Goal: Task Accomplishment & Management: Complete application form

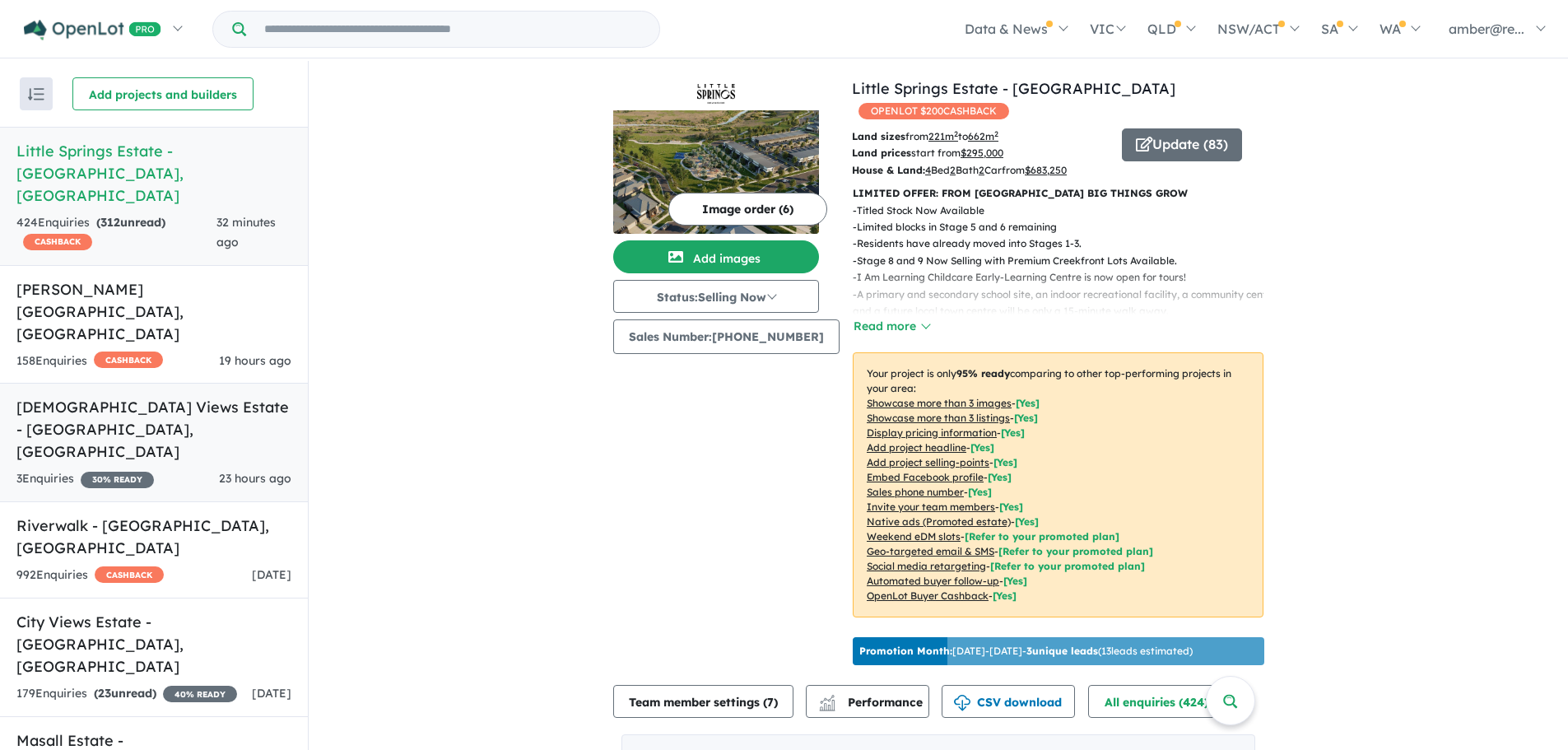
click at [252, 396] on h5 "[DEMOGRAPHIC_DATA] Views Estate - [GEOGRAPHIC_DATA] , [GEOGRAPHIC_DATA]" at bounding box center [154, 430] width 275 height 66
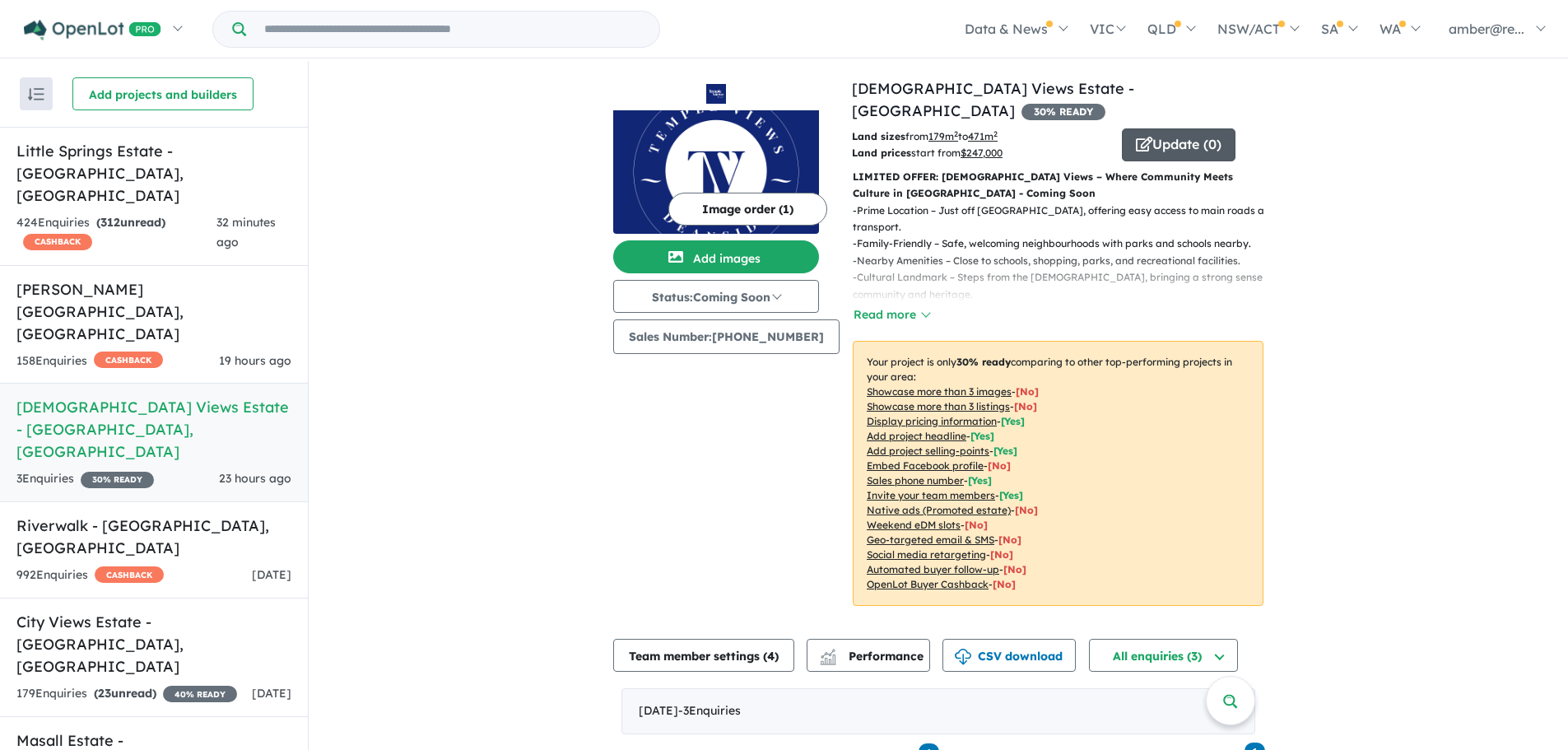
click at [1154, 128] on button "Update ( 0 )" at bounding box center [1179, 145] width 113 height 33
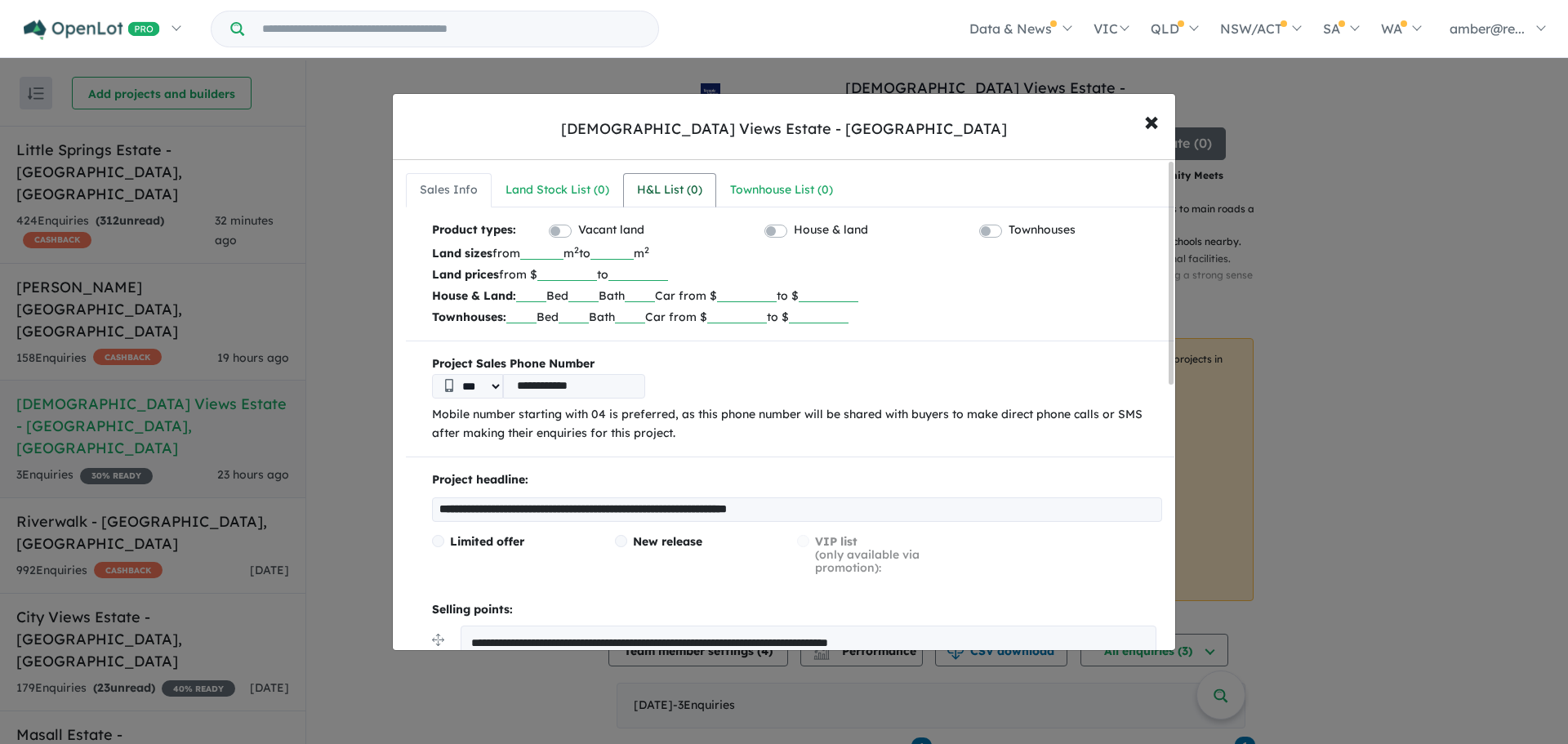
click at [694, 196] on div "H&L List ( 0 )" at bounding box center [669, 190] width 65 height 20
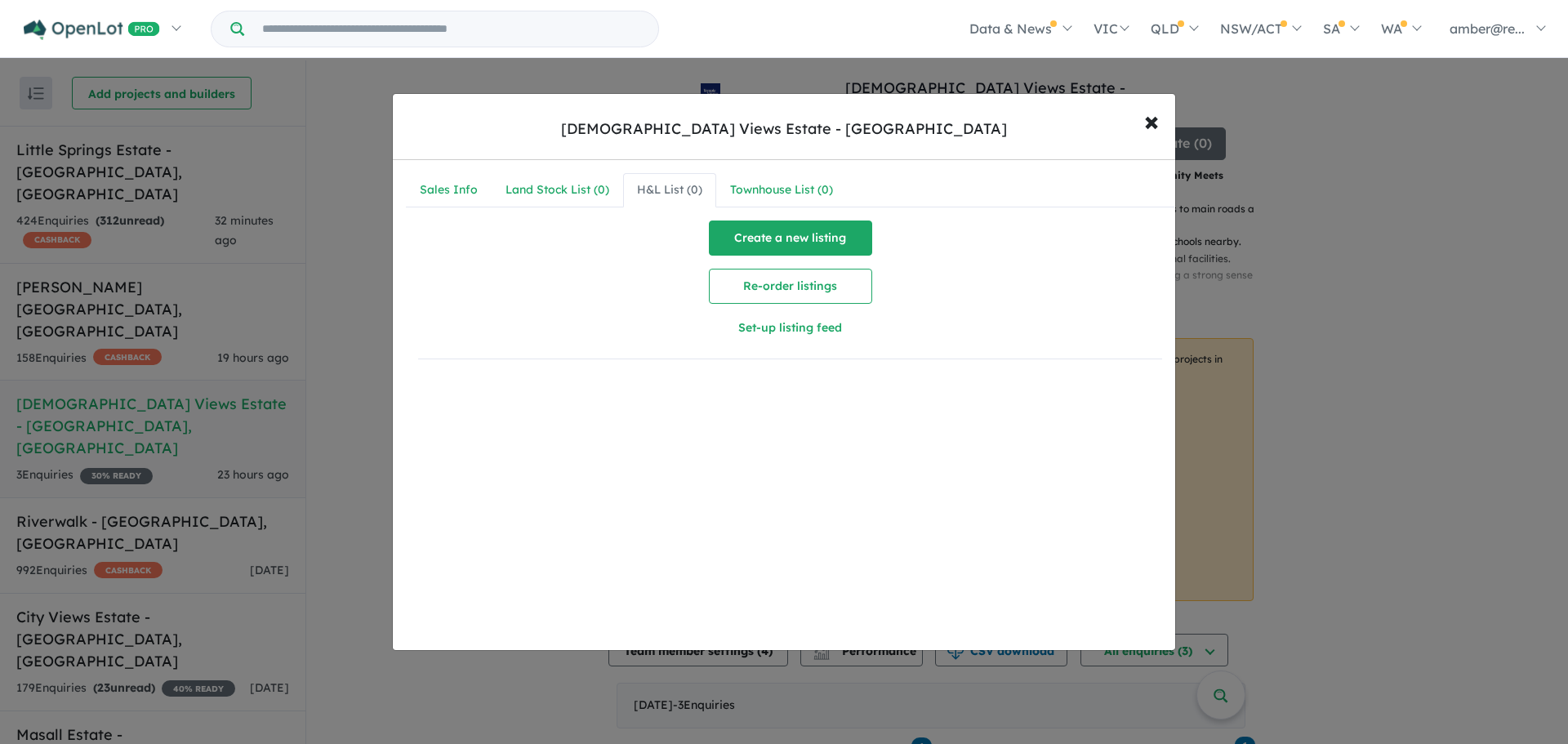
click at [807, 240] on button "Create a new listing" at bounding box center [790, 238] width 164 height 36
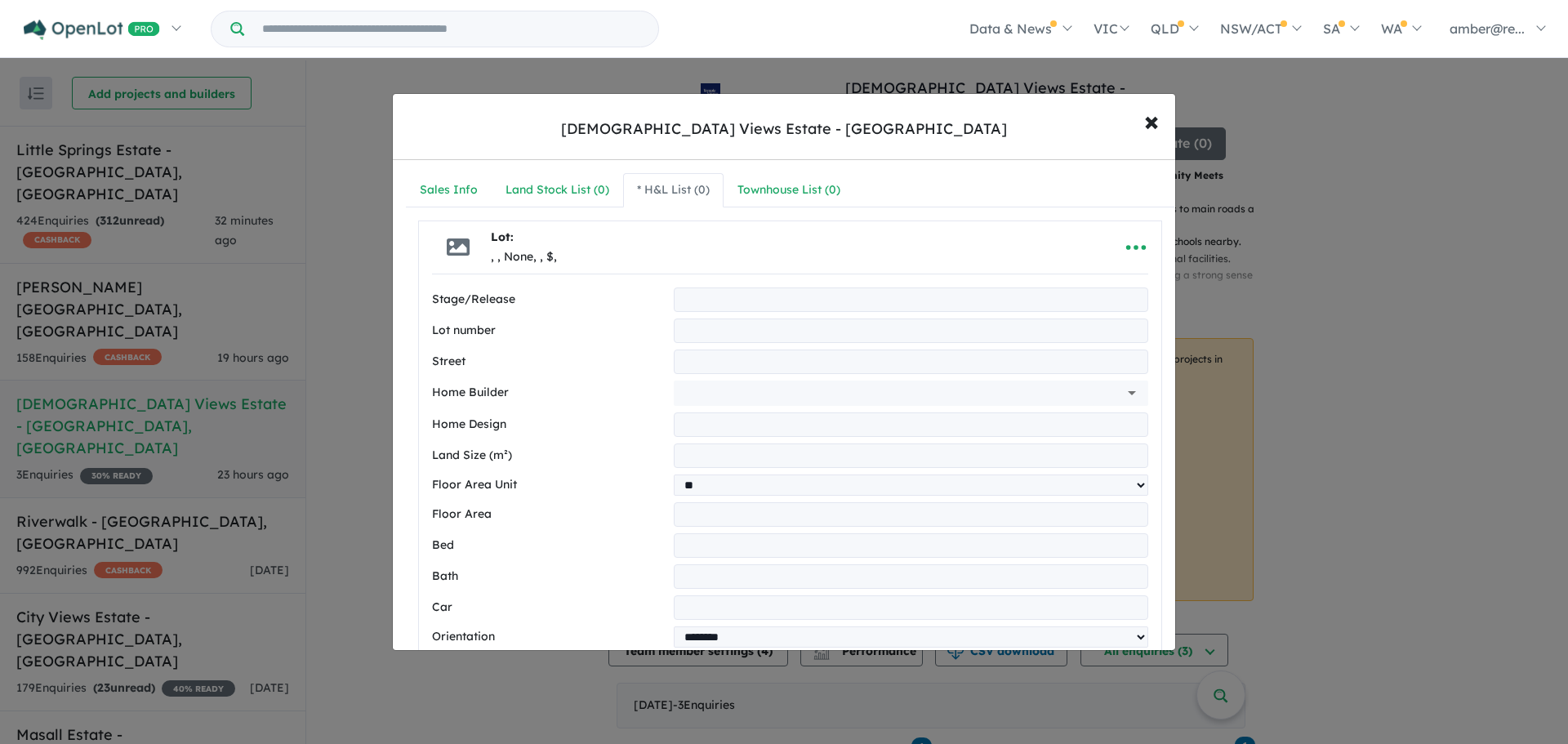
click at [775, 292] on input "text" at bounding box center [911, 300] width 474 height 24
type input "**"
click at [723, 340] on input "text" at bounding box center [911, 331] width 474 height 24
click at [733, 330] on input "text" at bounding box center [911, 331] width 474 height 24
type input "**"
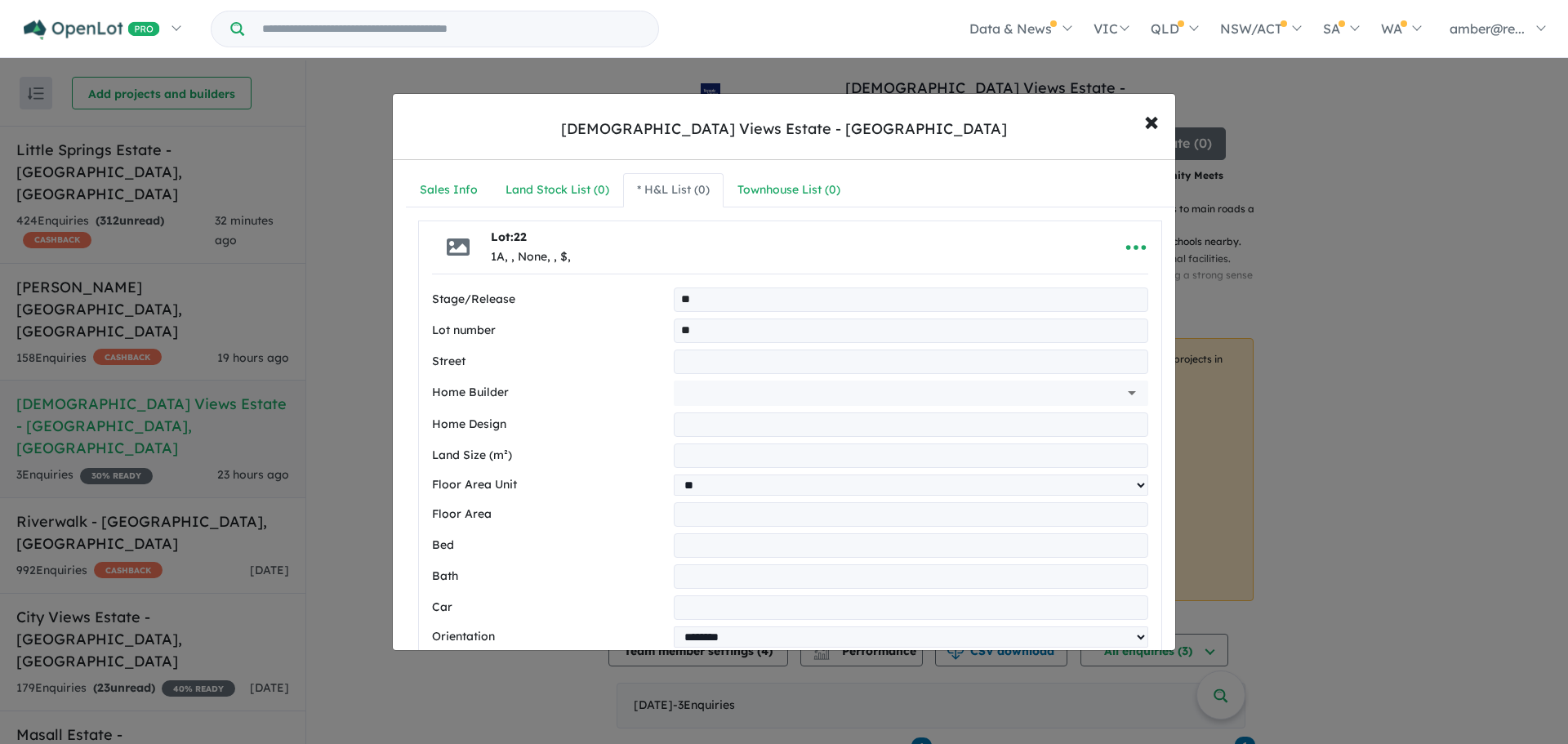
click at [702, 366] on input "text" at bounding box center [911, 362] width 474 height 24
type input "**********"
click at [790, 391] on input "text" at bounding box center [888, 393] width 416 height 24
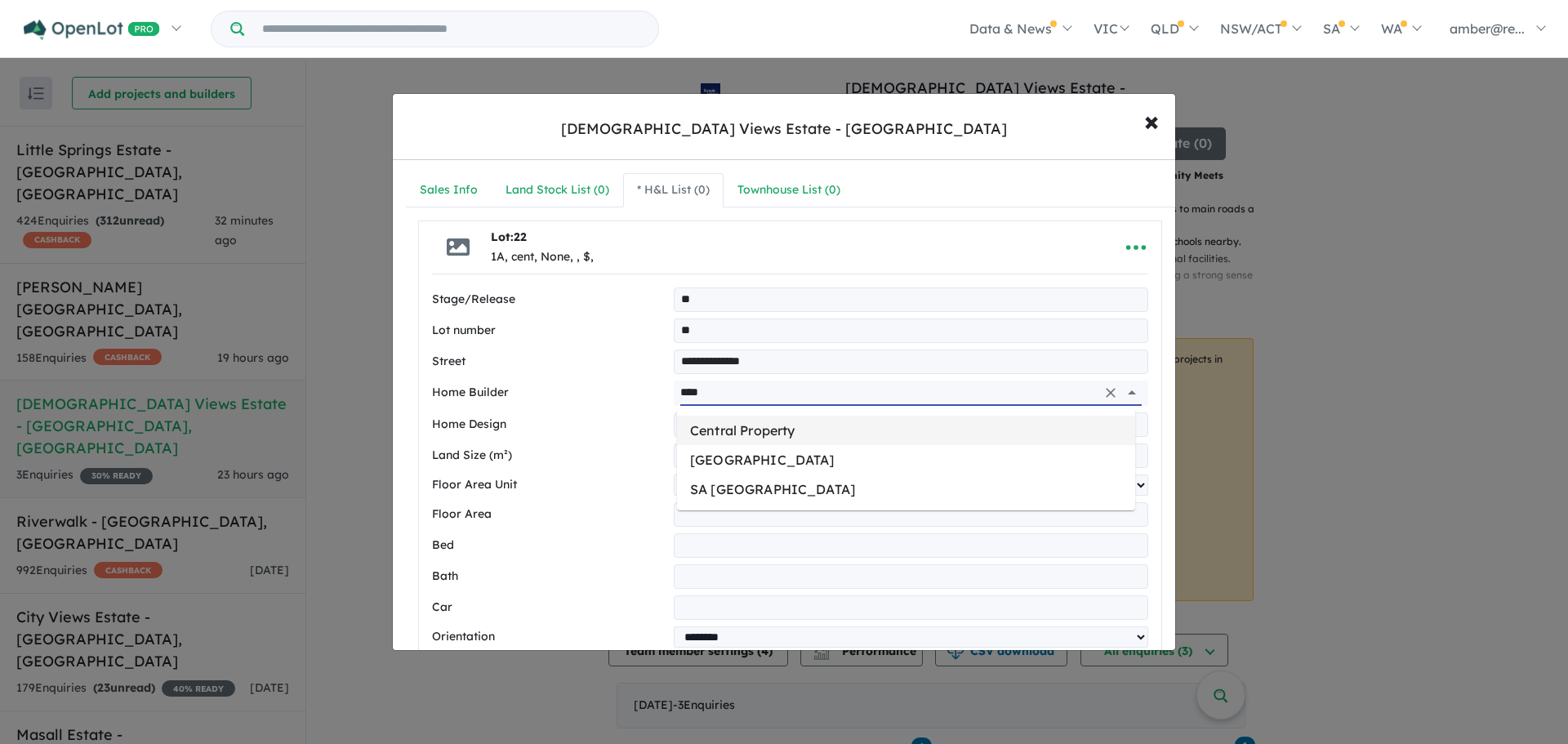
click at [784, 423] on li "Central Property" at bounding box center [906, 430] width 458 height 29
type input "**********"
click at [766, 430] on input "text" at bounding box center [911, 424] width 474 height 24
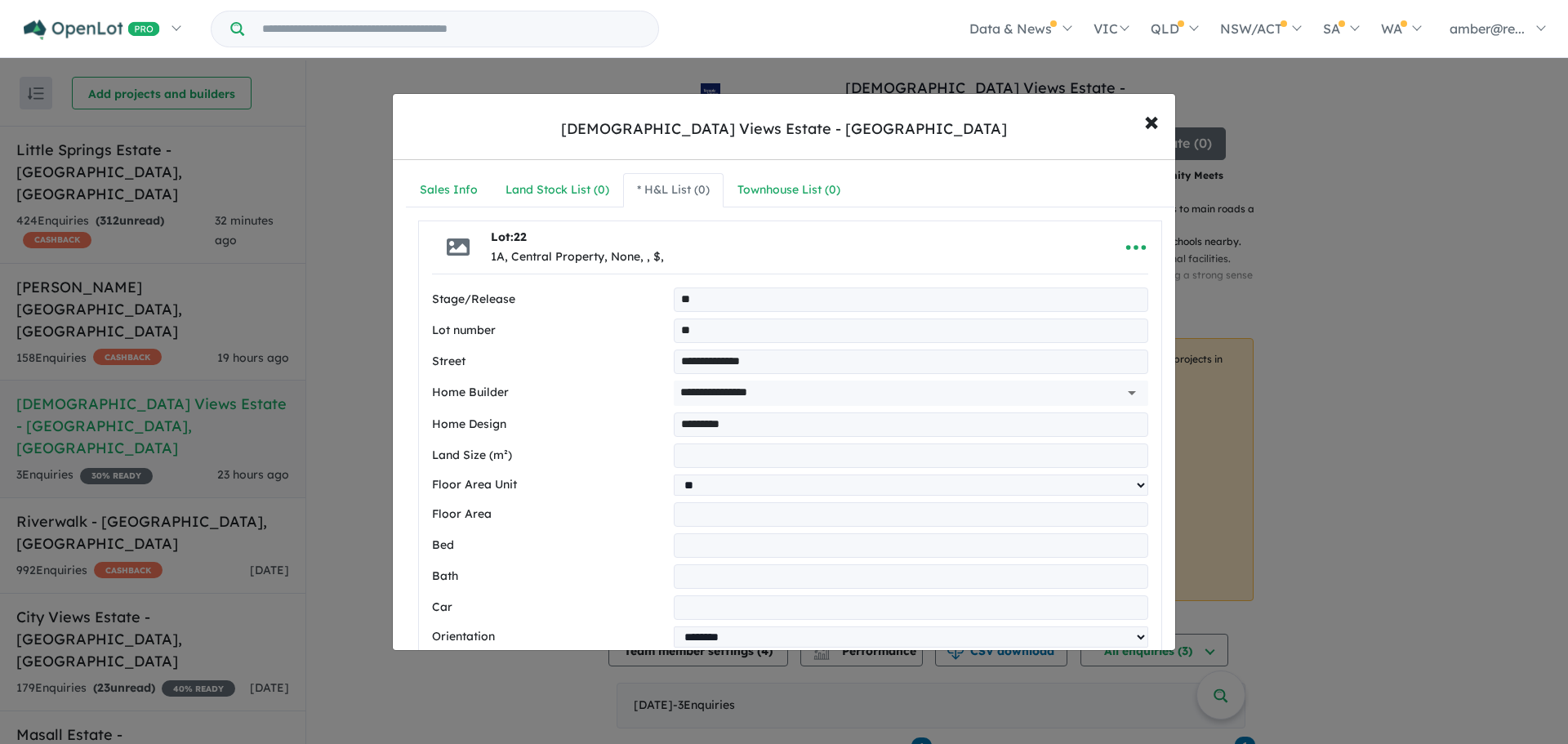
type input "*********"
click at [754, 454] on input "number" at bounding box center [911, 456] width 474 height 24
type input "****"
click at [731, 511] on input "number" at bounding box center [911, 514] width 474 height 24
click at [738, 544] on input "number" at bounding box center [911, 546] width 474 height 24
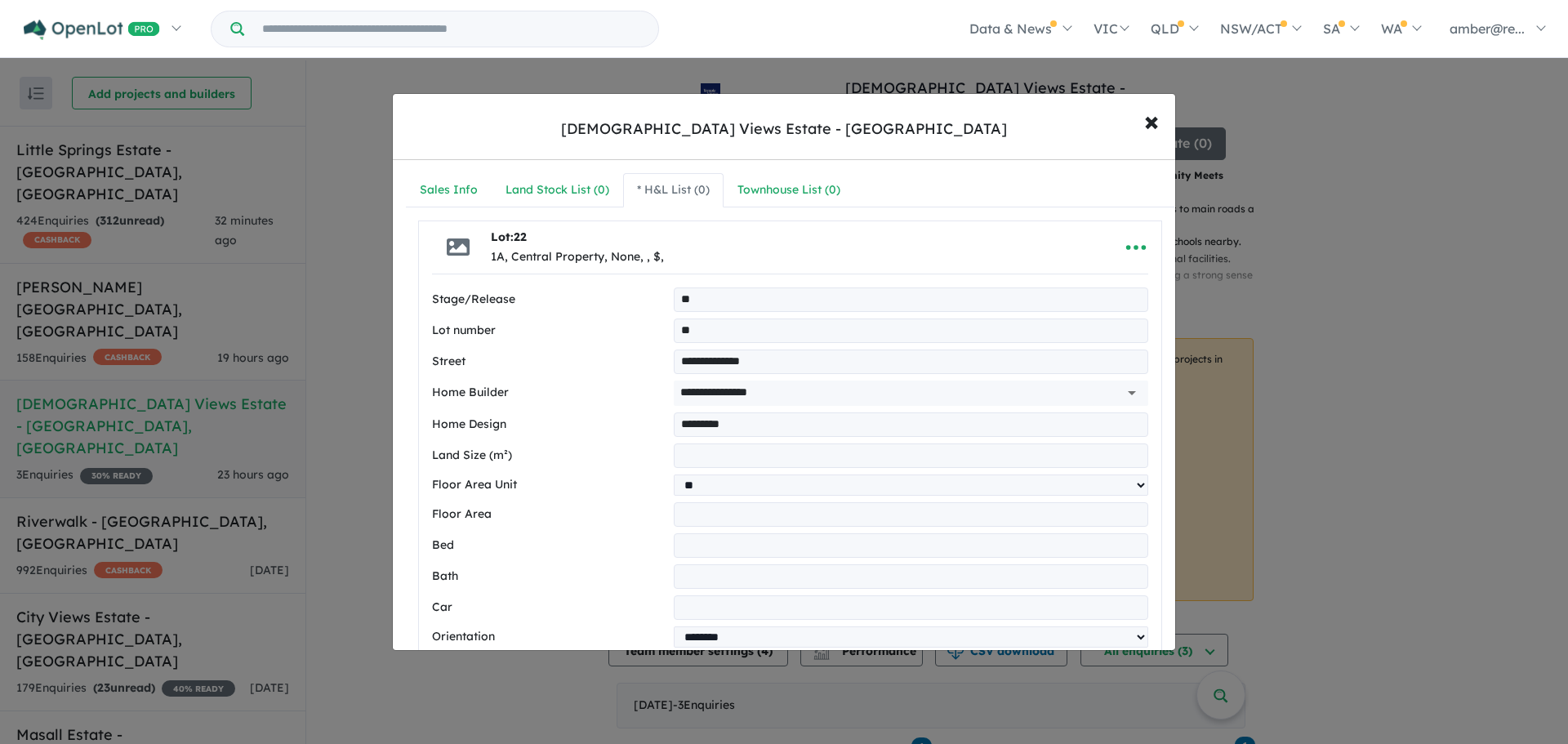
type input "*"
click at [744, 567] on input "number" at bounding box center [911, 577] width 474 height 24
type input "*"
click at [737, 567] on div "**********" at bounding box center [790, 683] width 716 height 791
click at [734, 567] on input "number" at bounding box center [911, 608] width 474 height 24
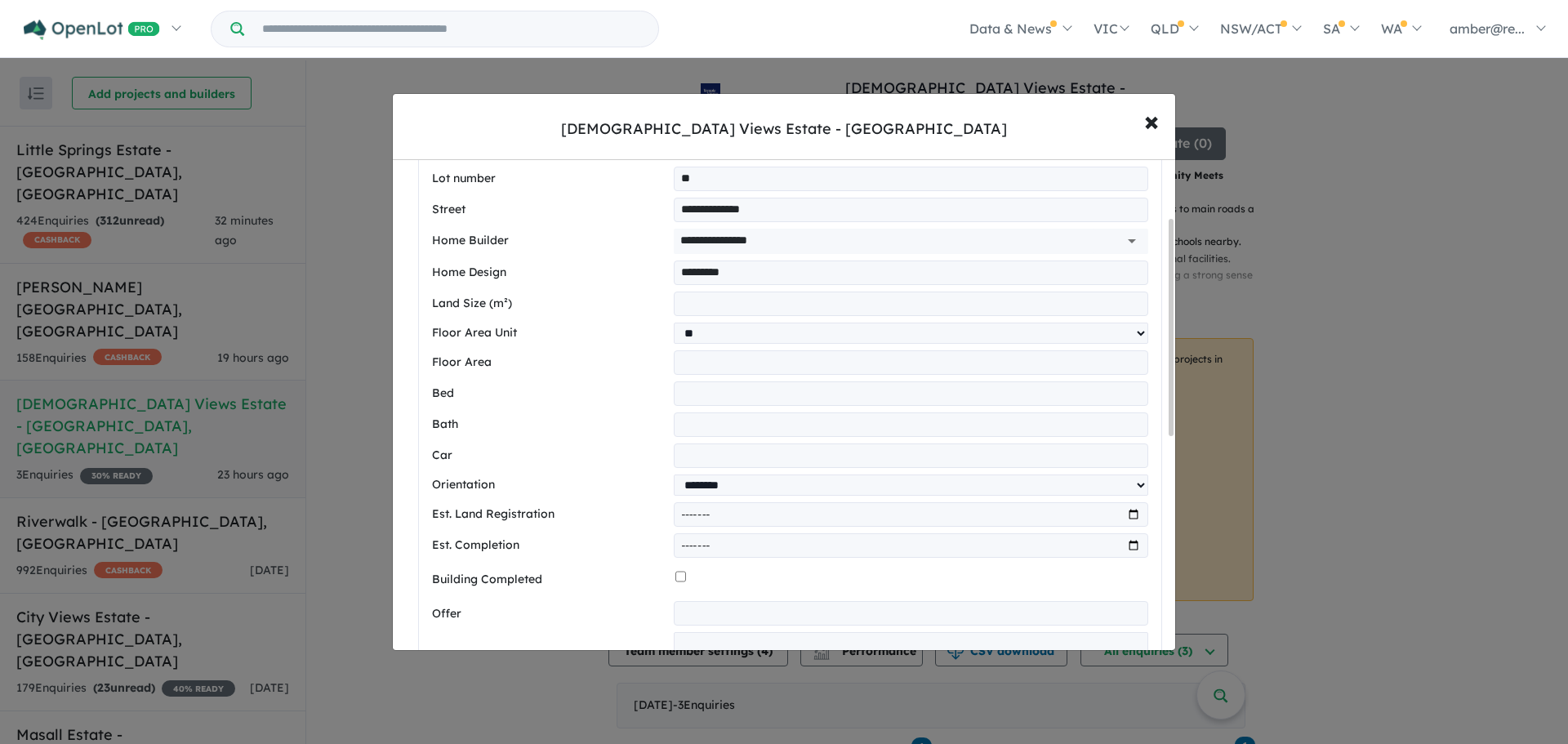
scroll to position [164, 0]
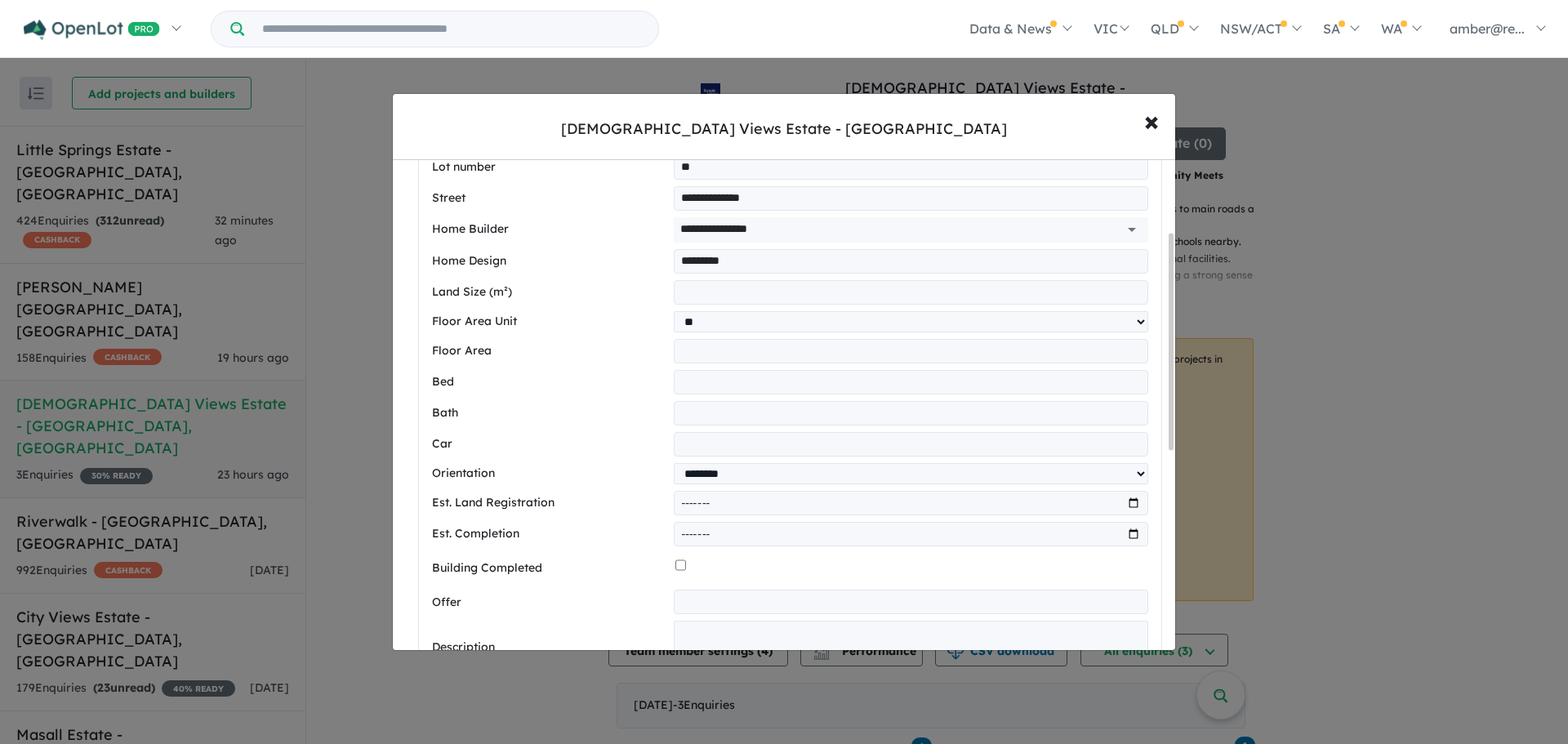
type input "*"
click at [1128, 513] on input "month" at bounding box center [911, 503] width 474 height 24
type input "*******"
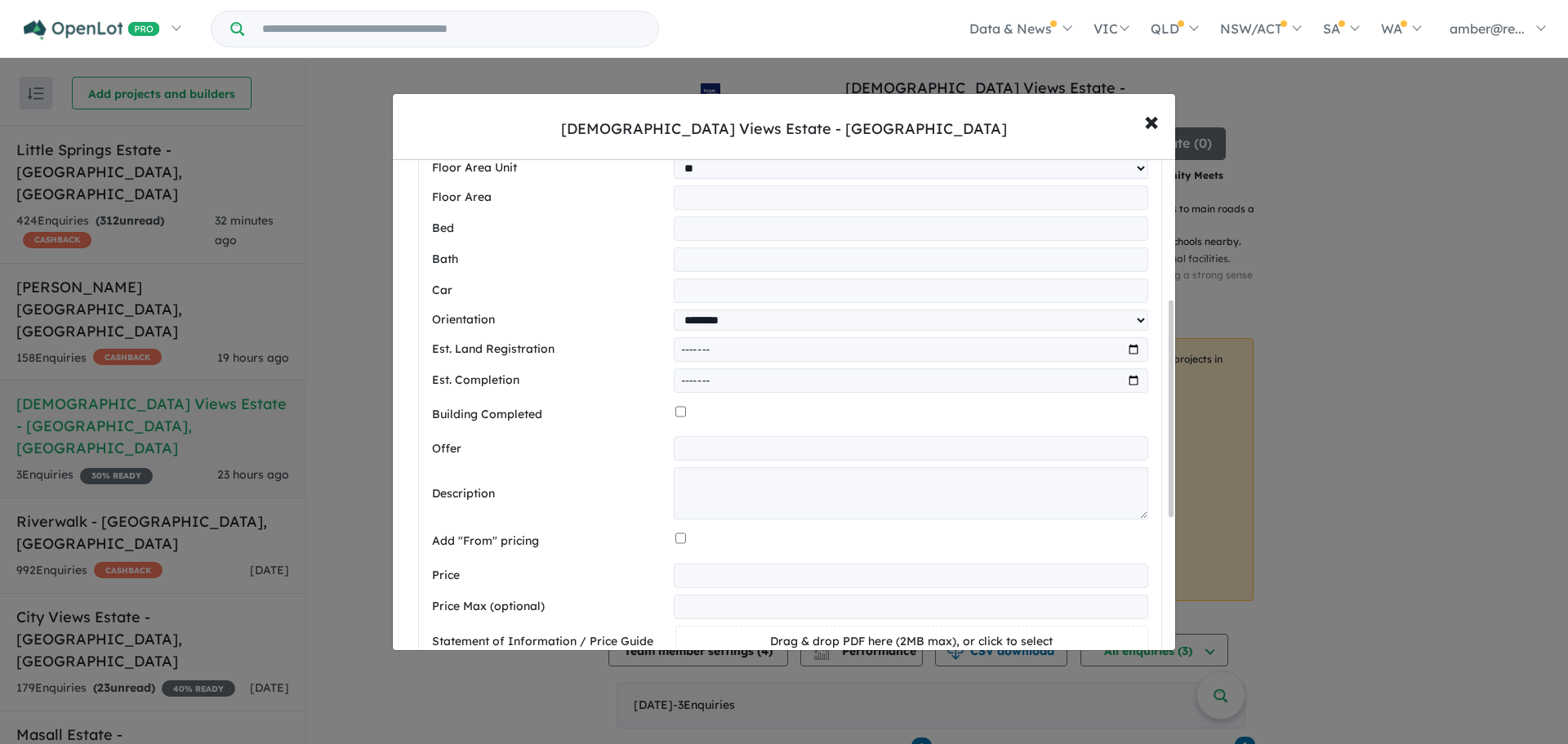
scroll to position [327, 0]
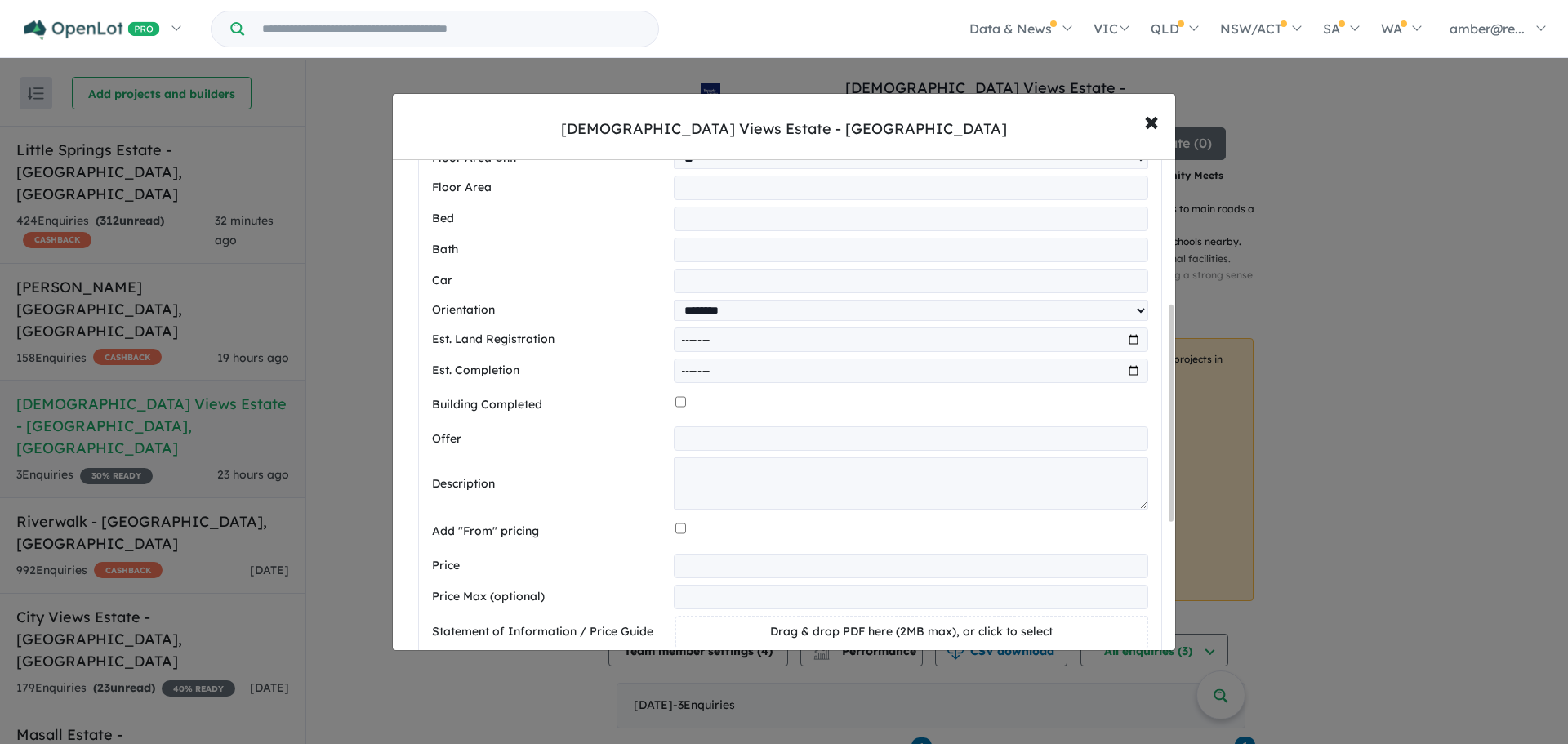
click at [684, 533] on div at bounding box center [912, 532] width 473 height 31
click at [713, 567] on input "number" at bounding box center [911, 566] width 474 height 24
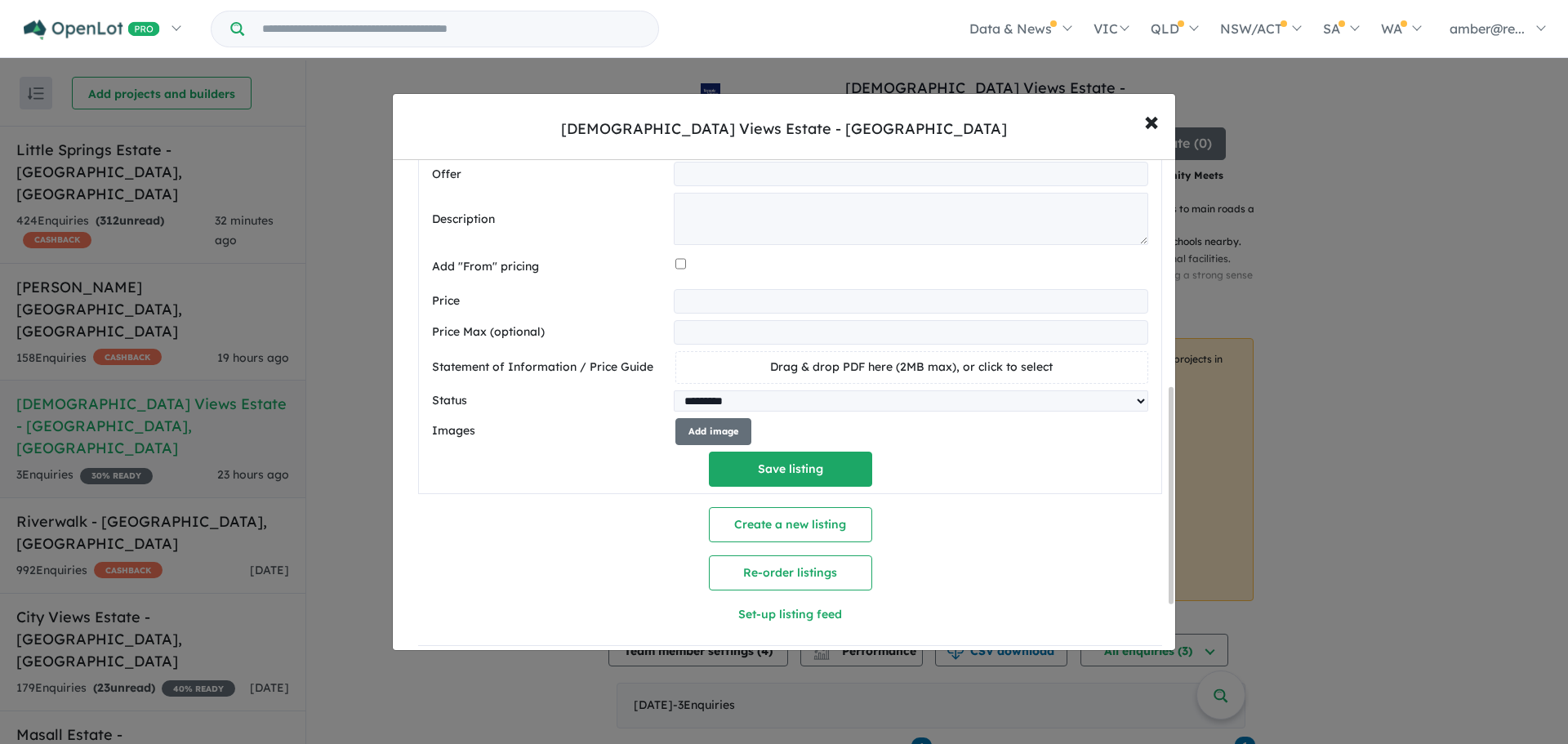
scroll to position [617, 0]
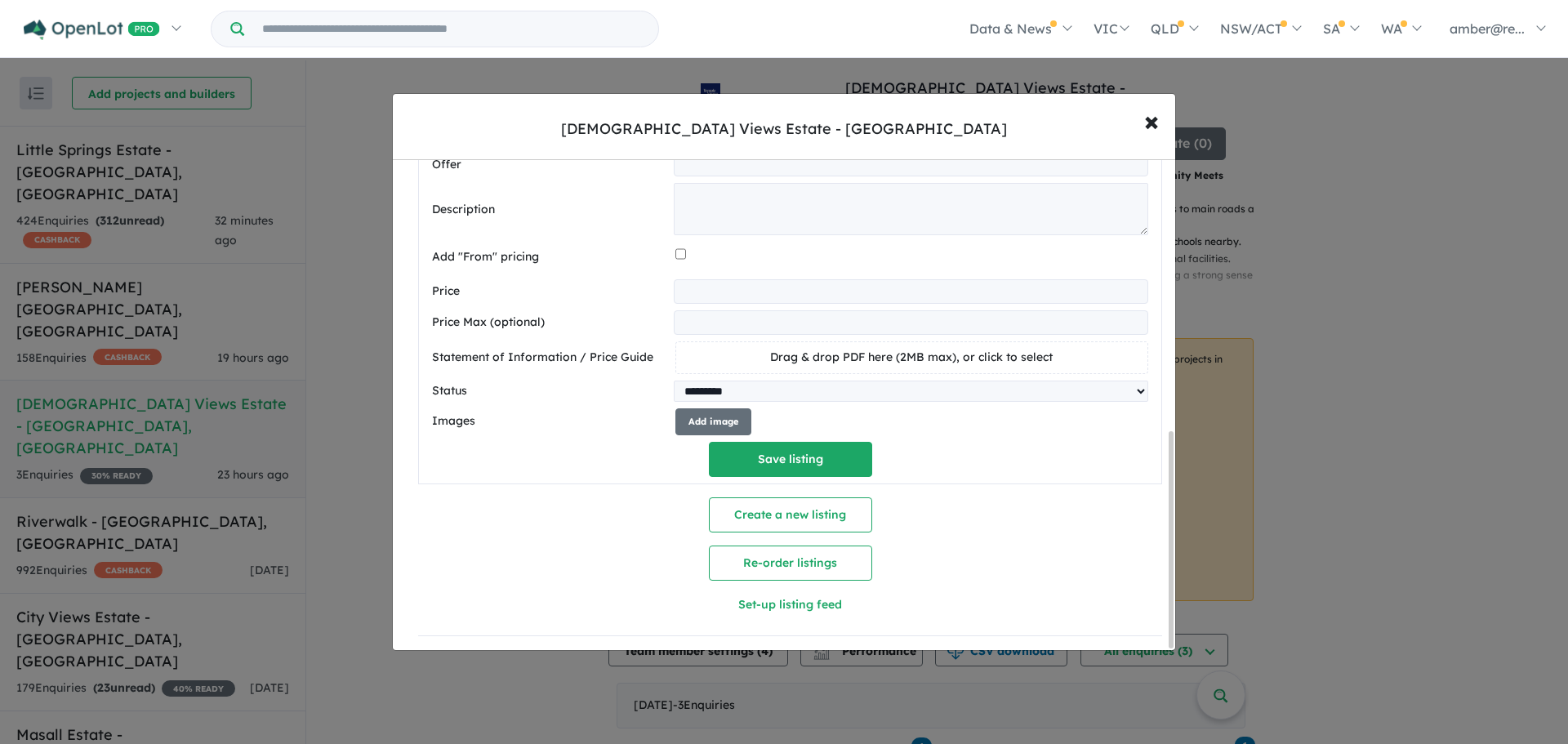
type input "******"
click at [700, 411] on button "Add image" at bounding box center [713, 422] width 76 height 27
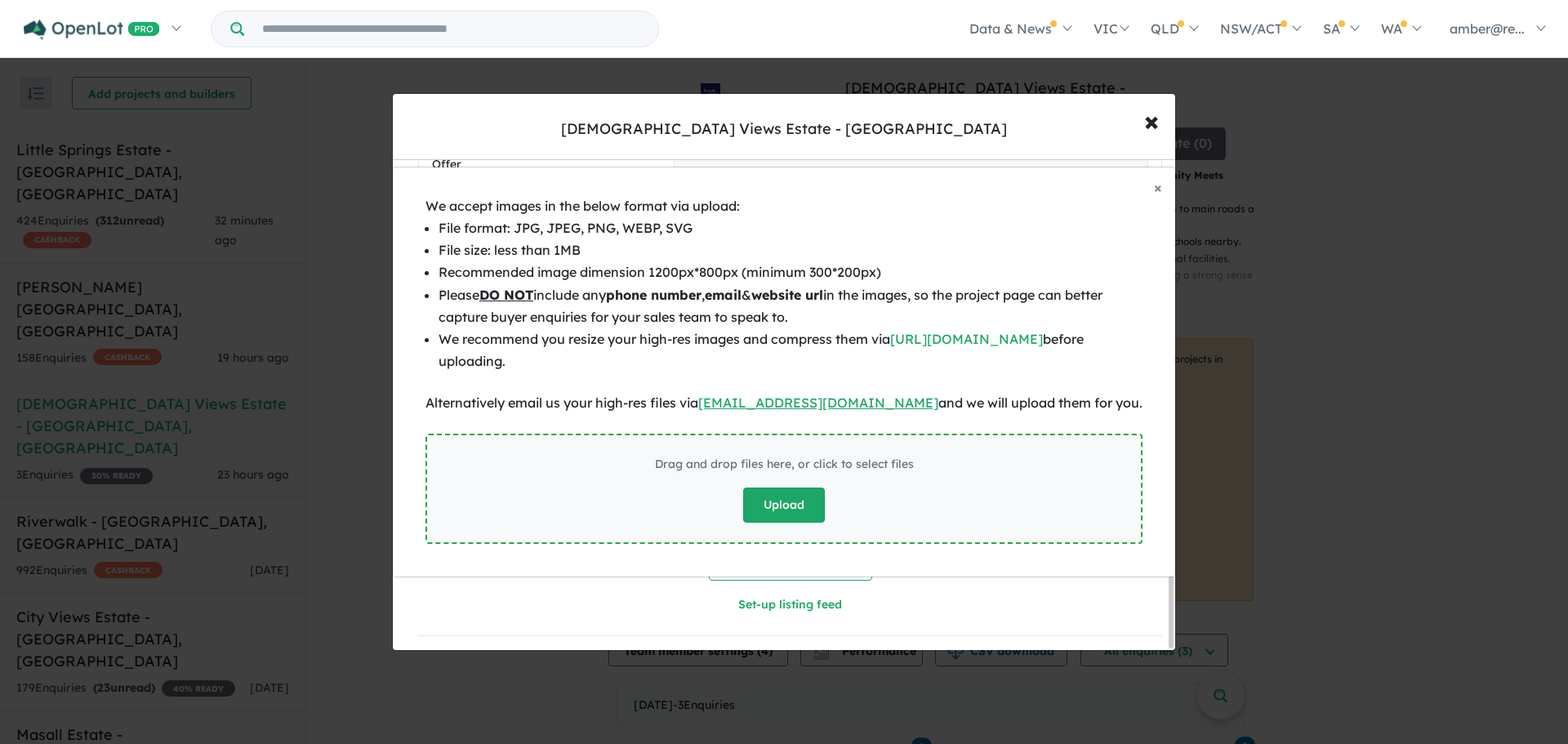
click at [804, 508] on button "Upload" at bounding box center [784, 505] width 81 height 36
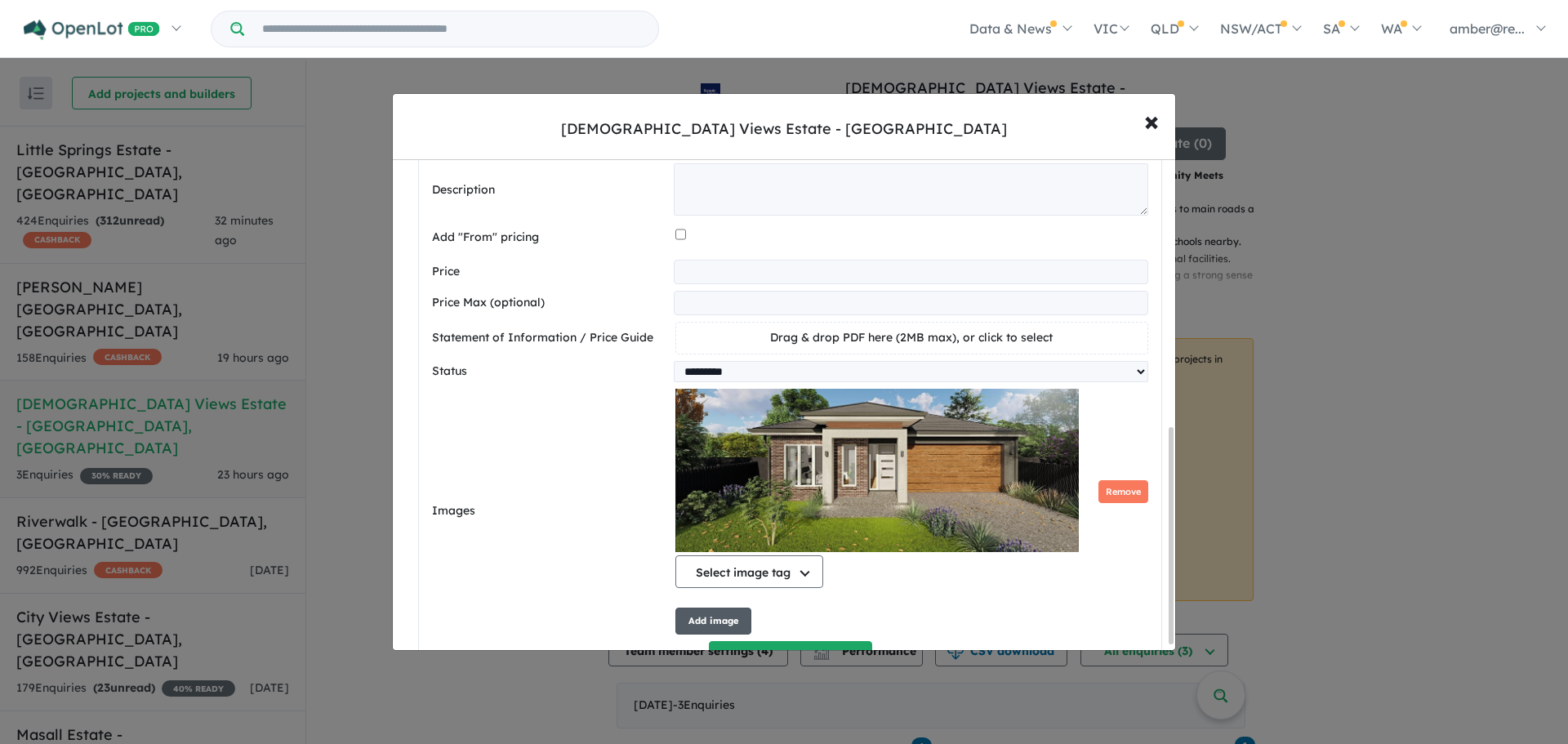
click at [691, 567] on button "Add image" at bounding box center [713, 621] width 76 height 27
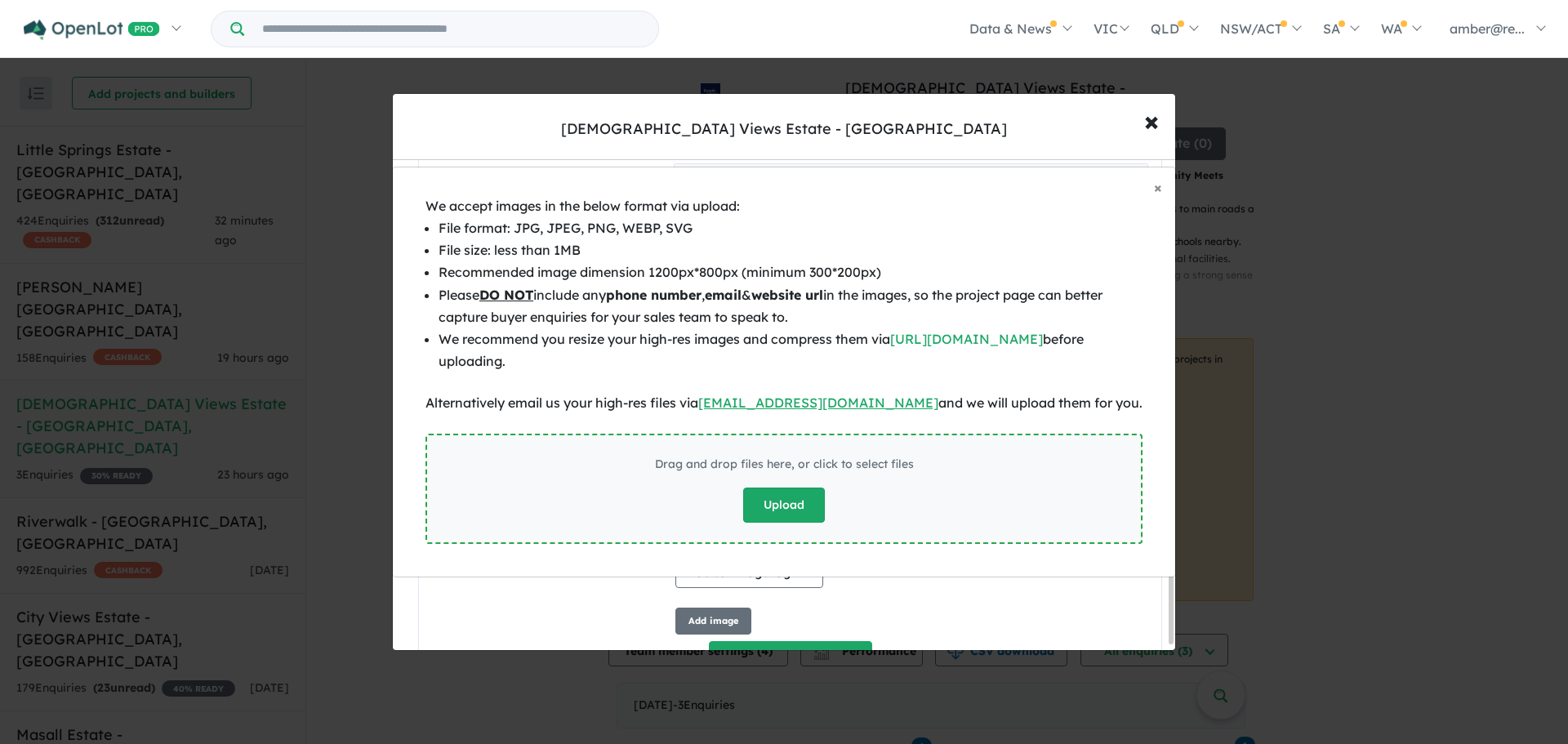
click at [784, 495] on button "Upload" at bounding box center [784, 505] width 81 height 36
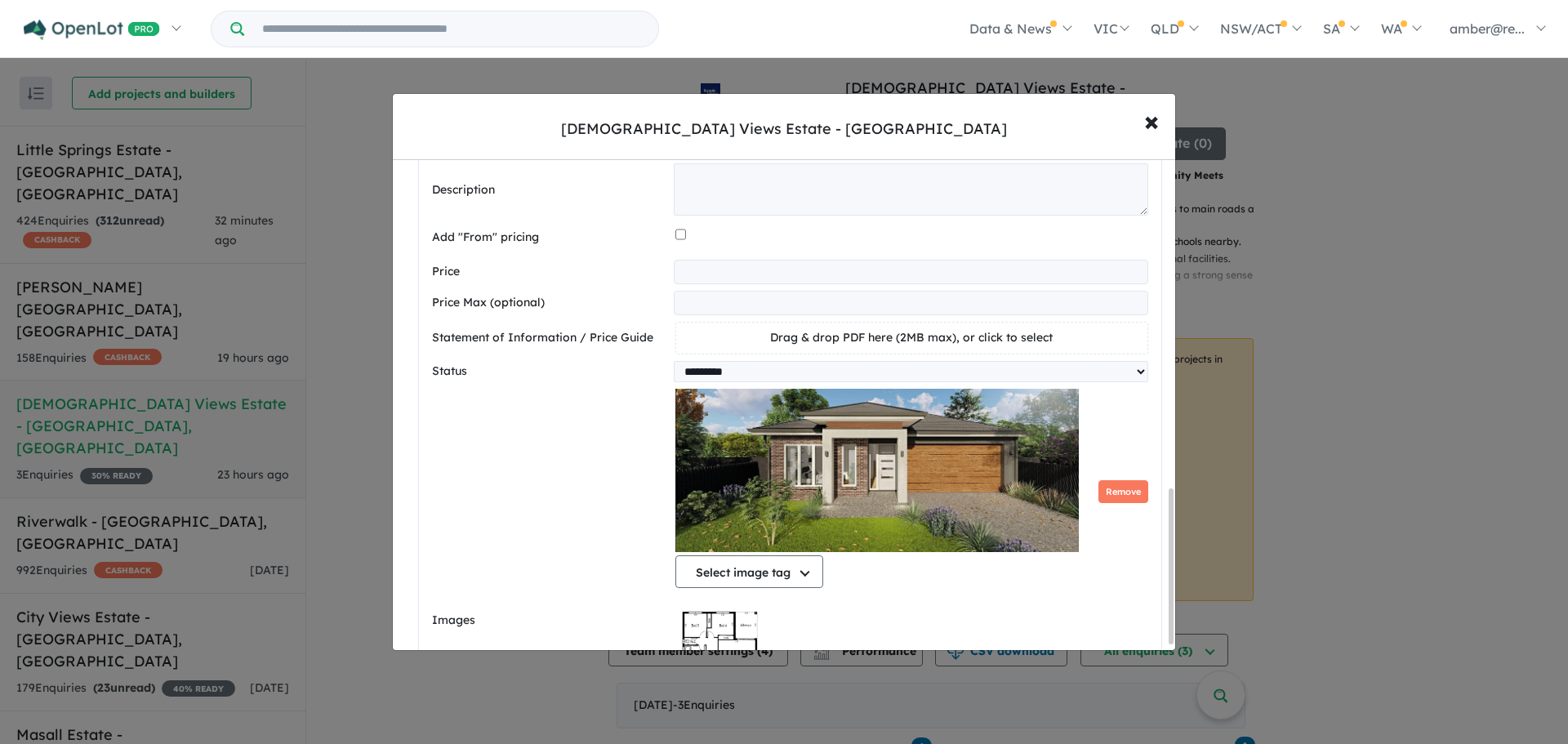
scroll to position [7, 0]
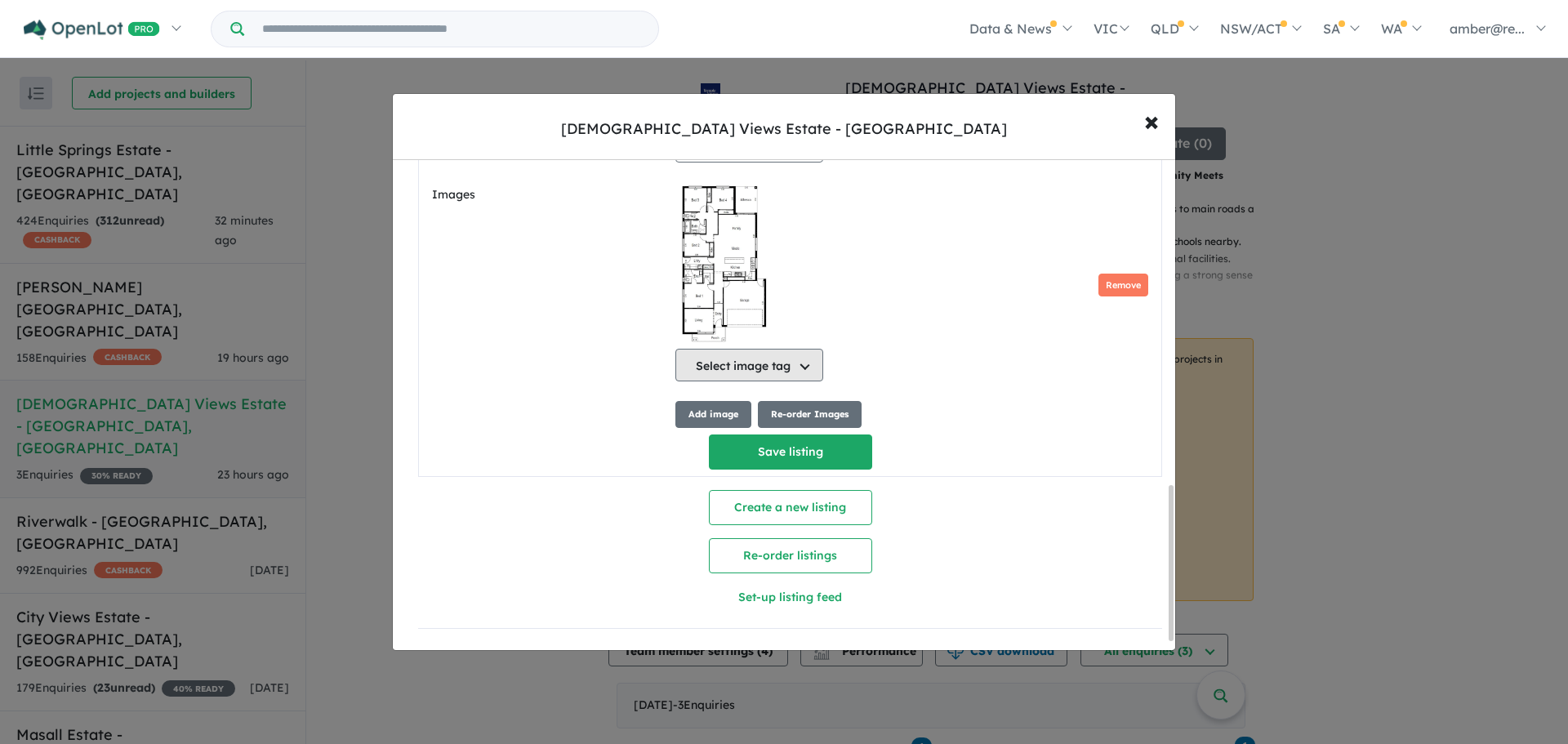
click at [790, 357] on button "Select image tag" at bounding box center [749, 366] width 148 height 33
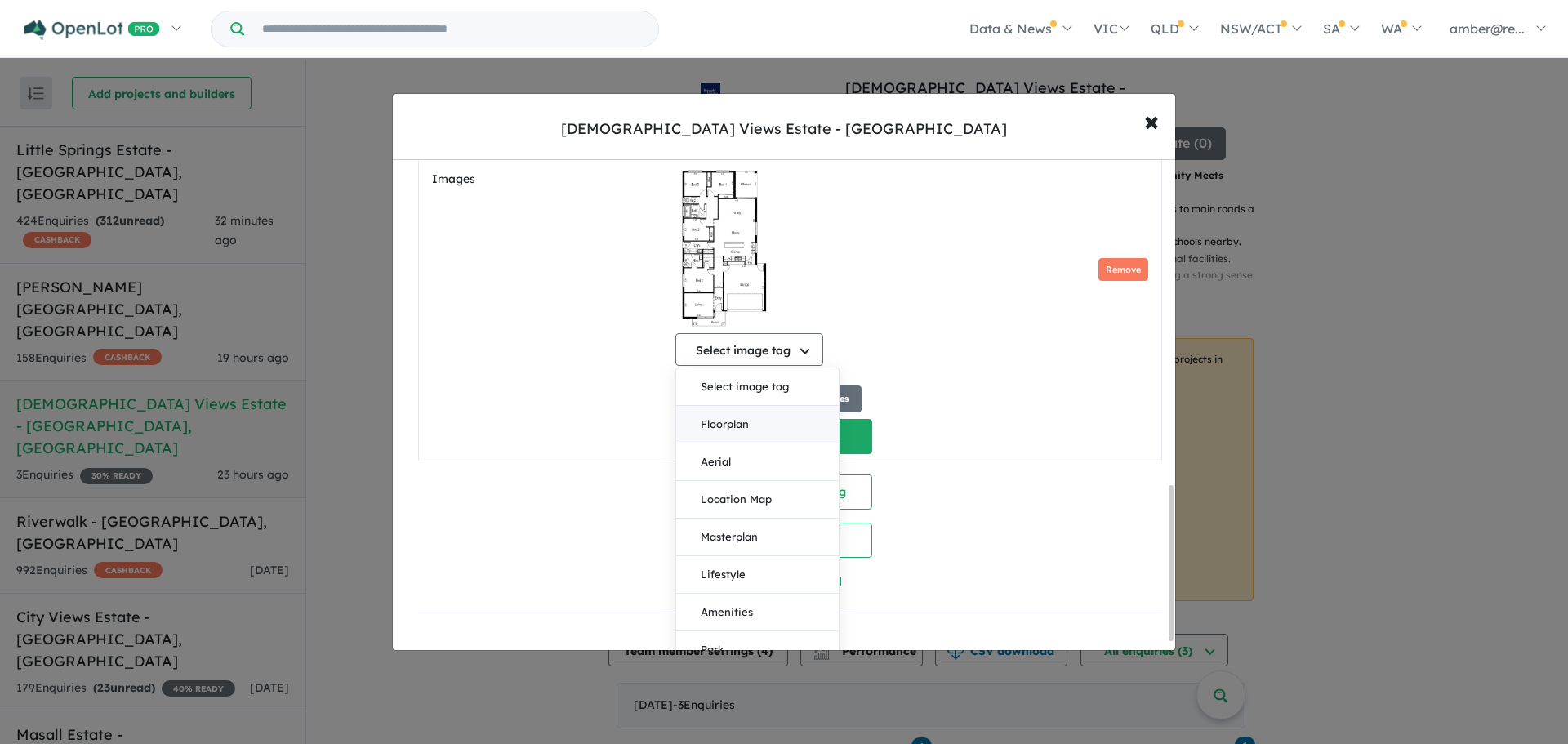
click at [800, 436] on button "Floorplan" at bounding box center [758, 424] width 163 height 37
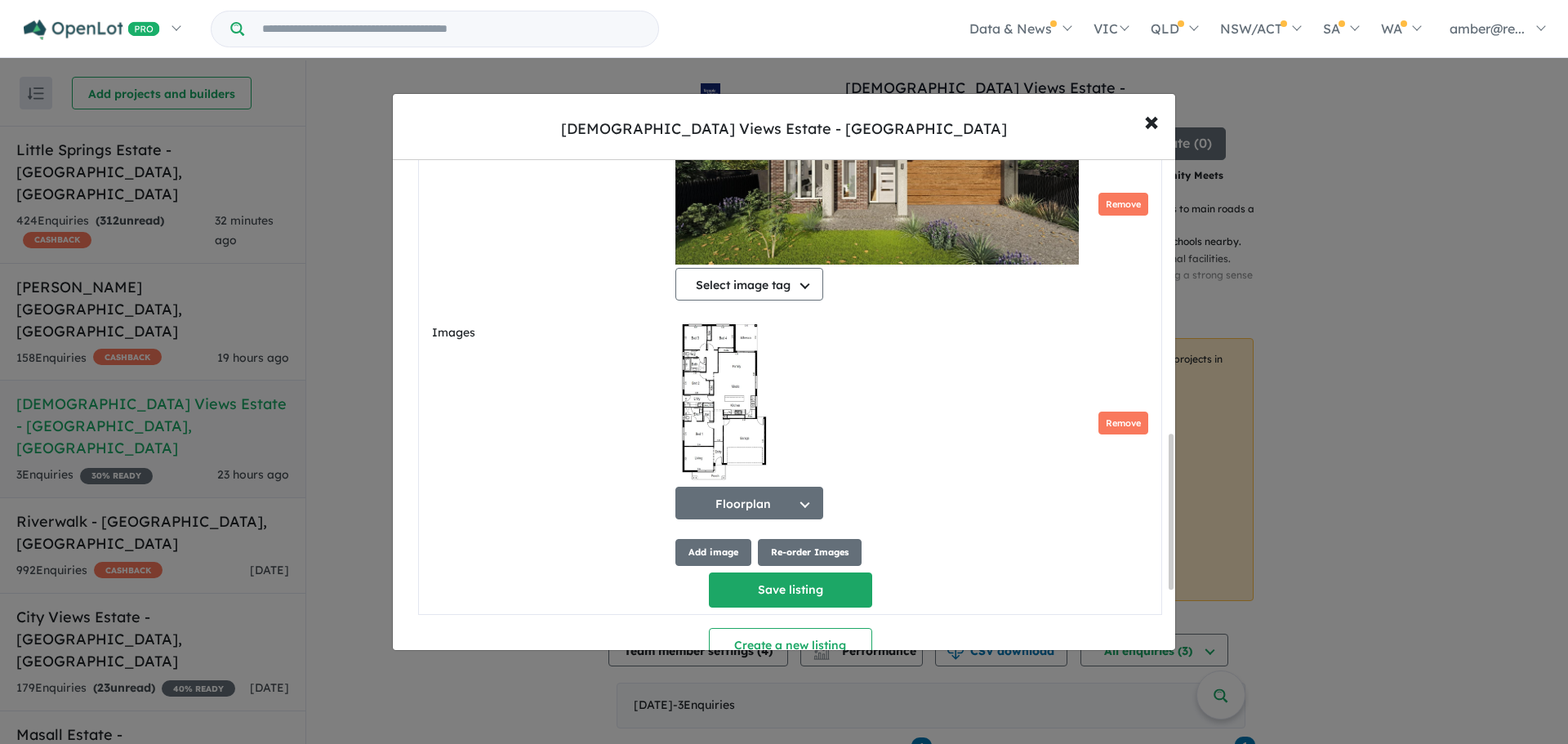
scroll to position [891, 0]
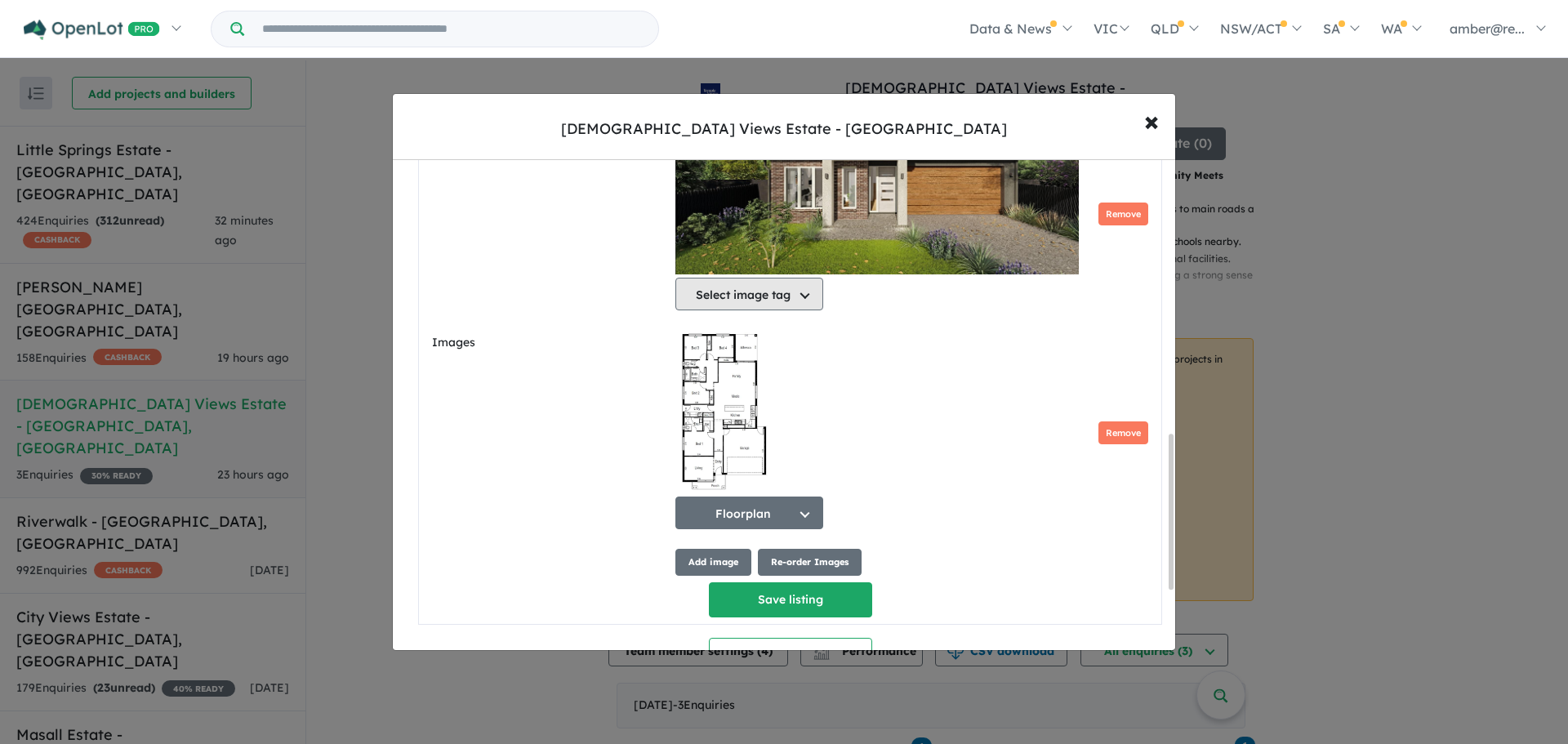
click at [784, 310] on button "Select image tag" at bounding box center [749, 294] width 148 height 33
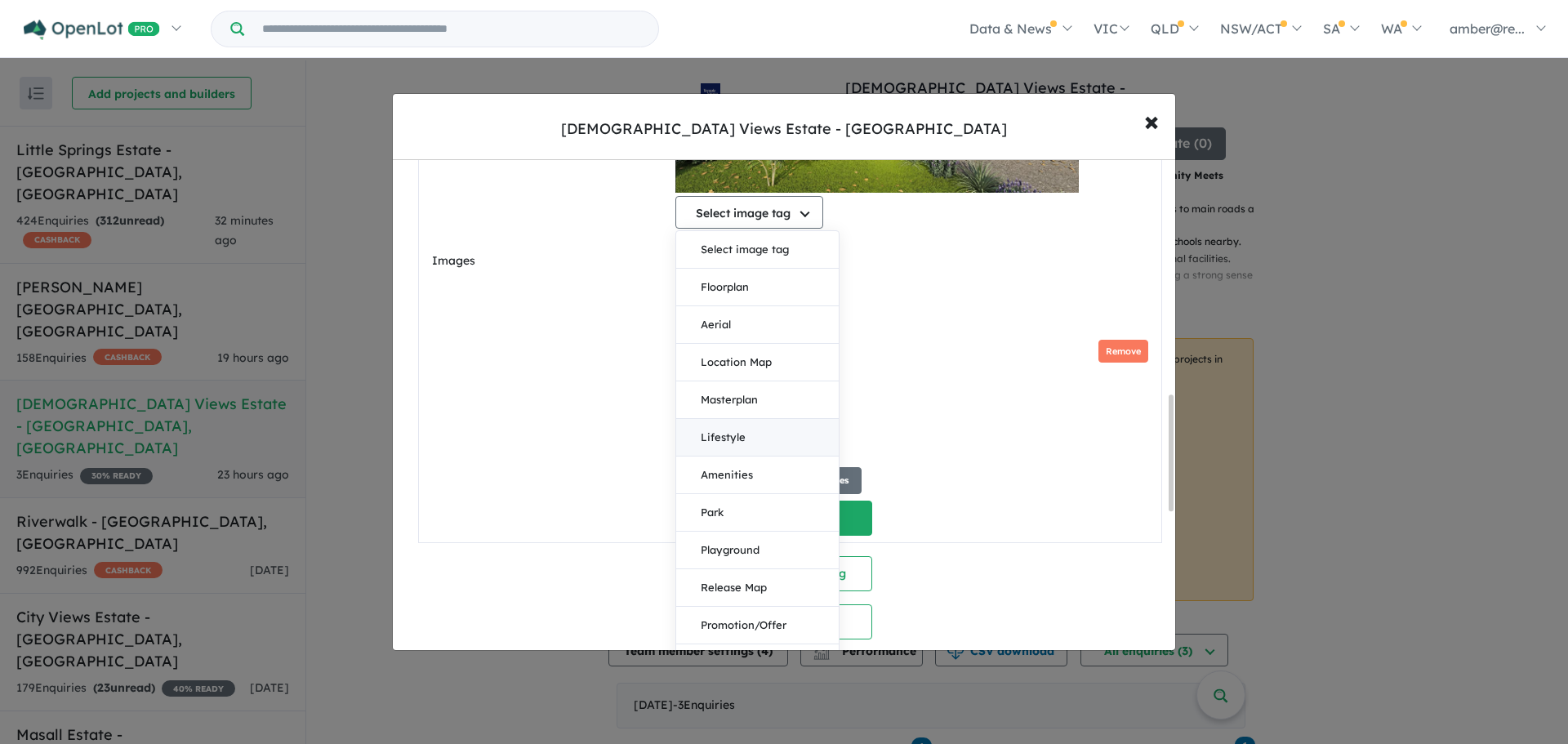
scroll to position [1055, 0]
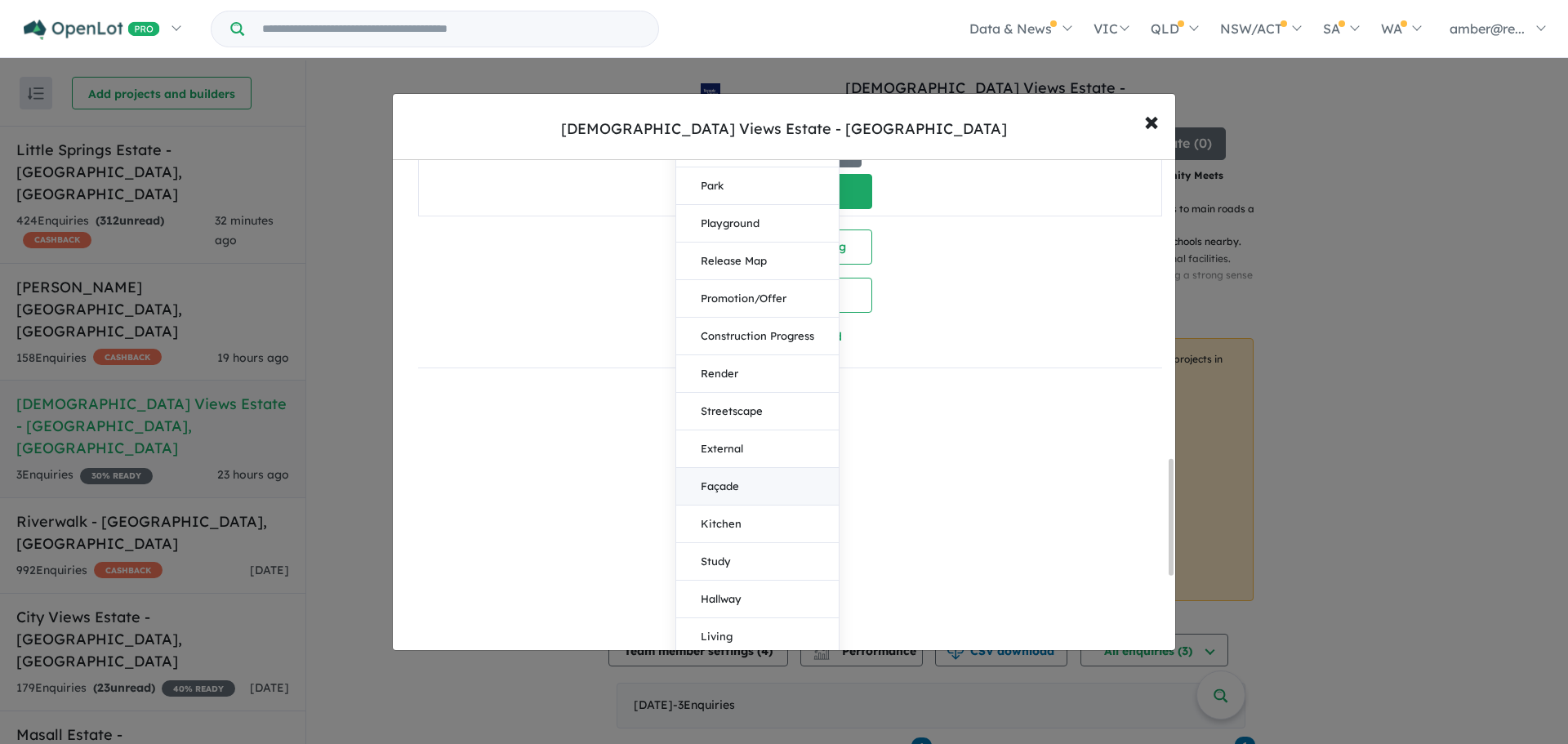
click at [756, 506] on button "Façade" at bounding box center [758, 486] width 163 height 37
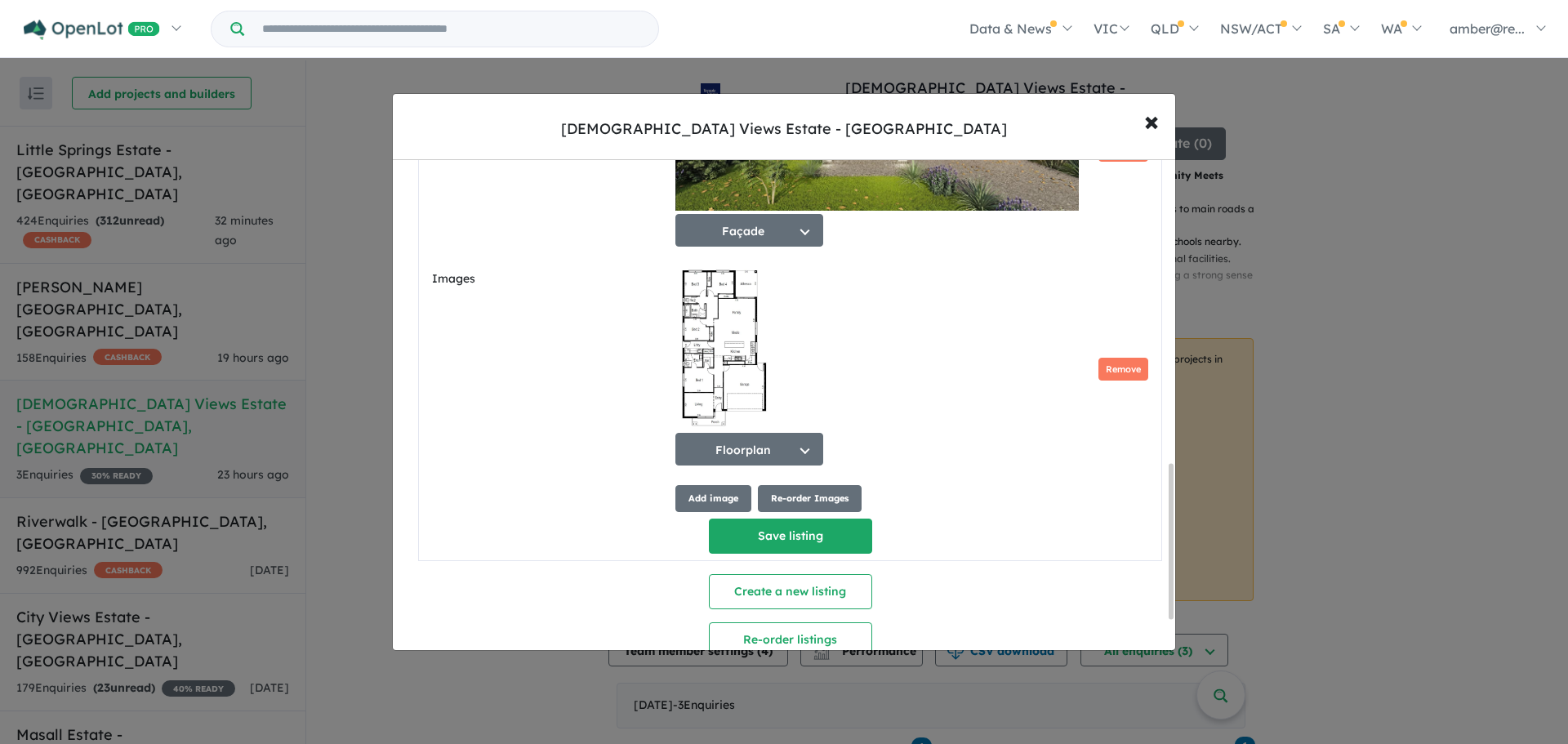
scroll to position [1026, 0]
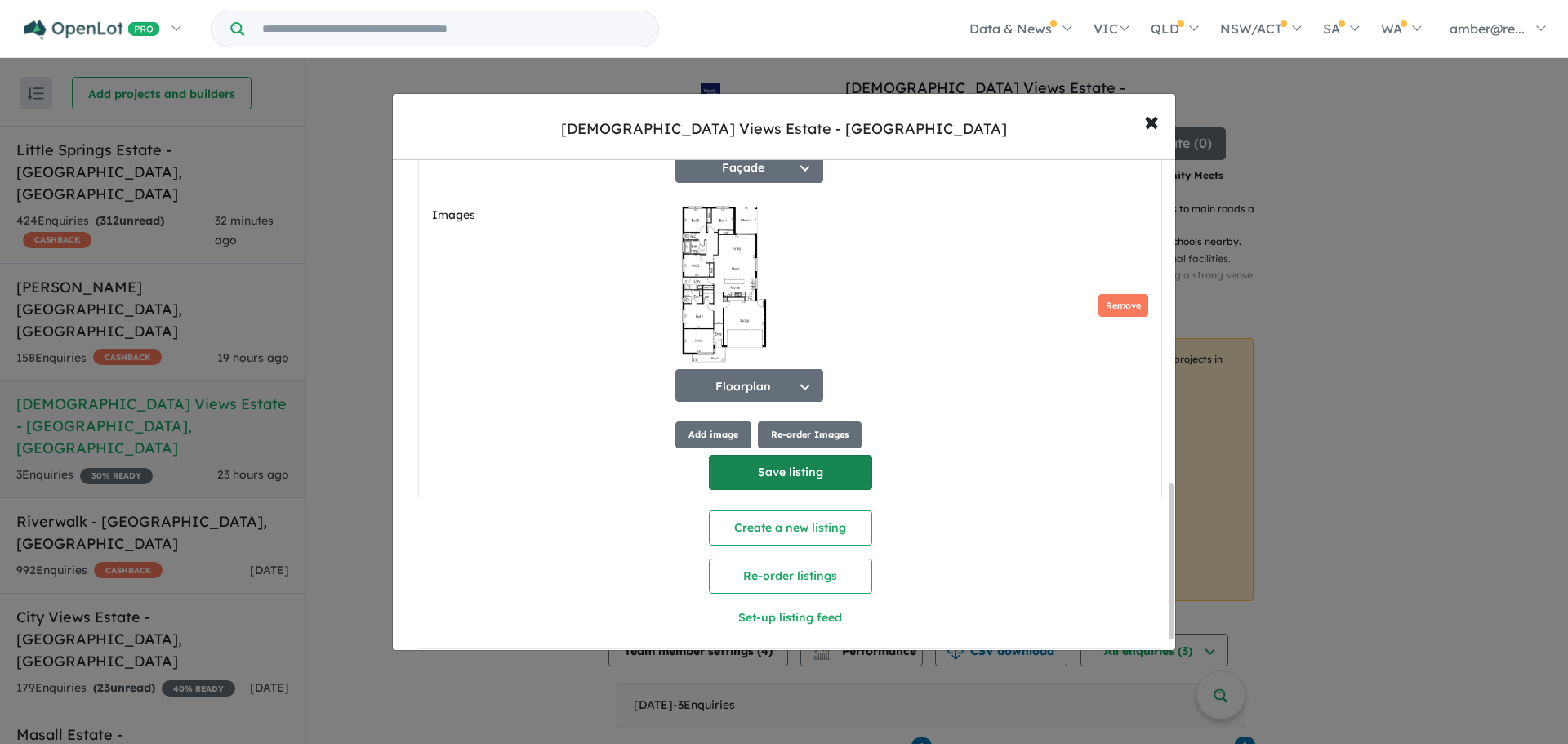
click at [822, 476] on button "Save listing" at bounding box center [790, 472] width 164 height 36
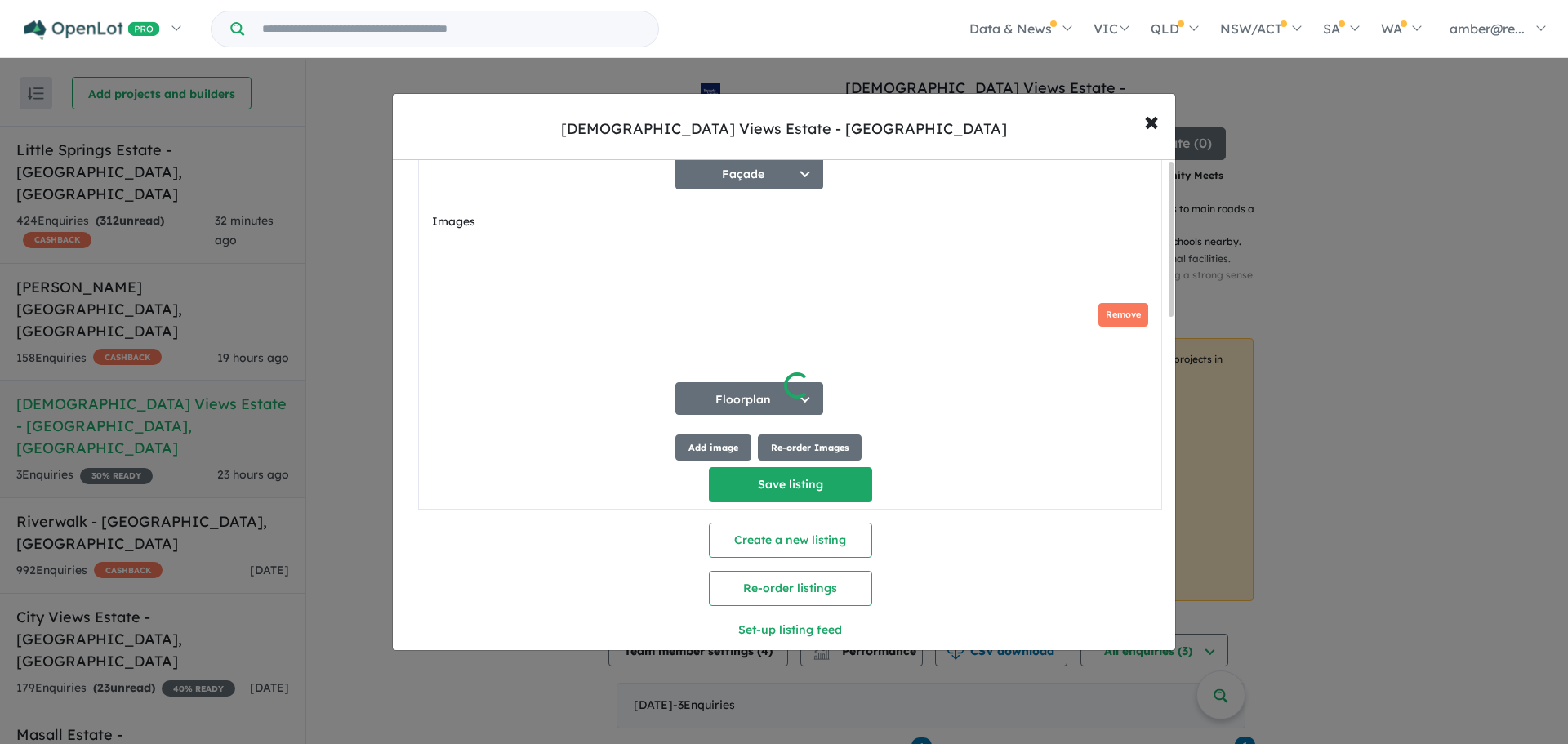
scroll to position [0, 0]
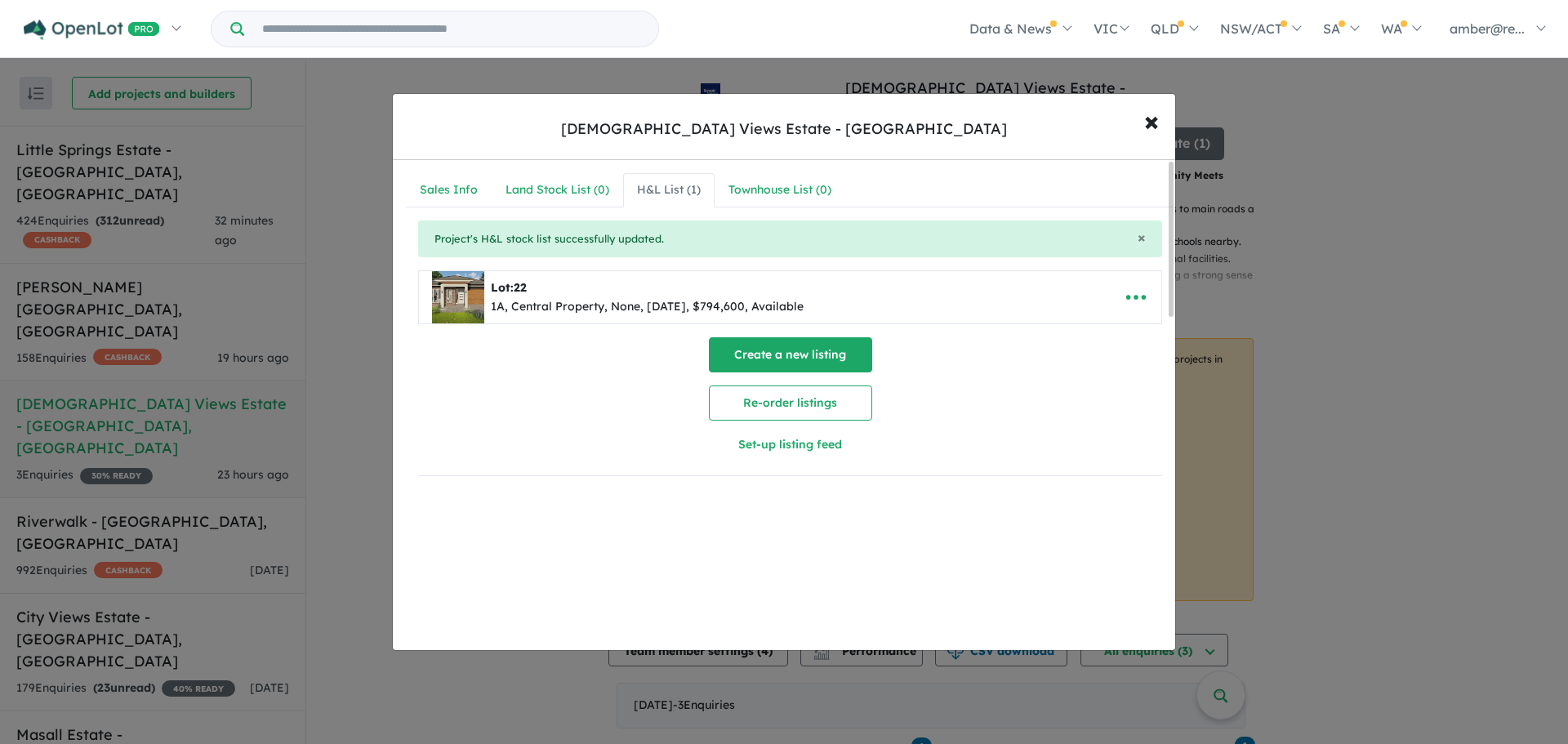
click at [810, 365] on button "Create a new listing" at bounding box center [790, 355] width 164 height 36
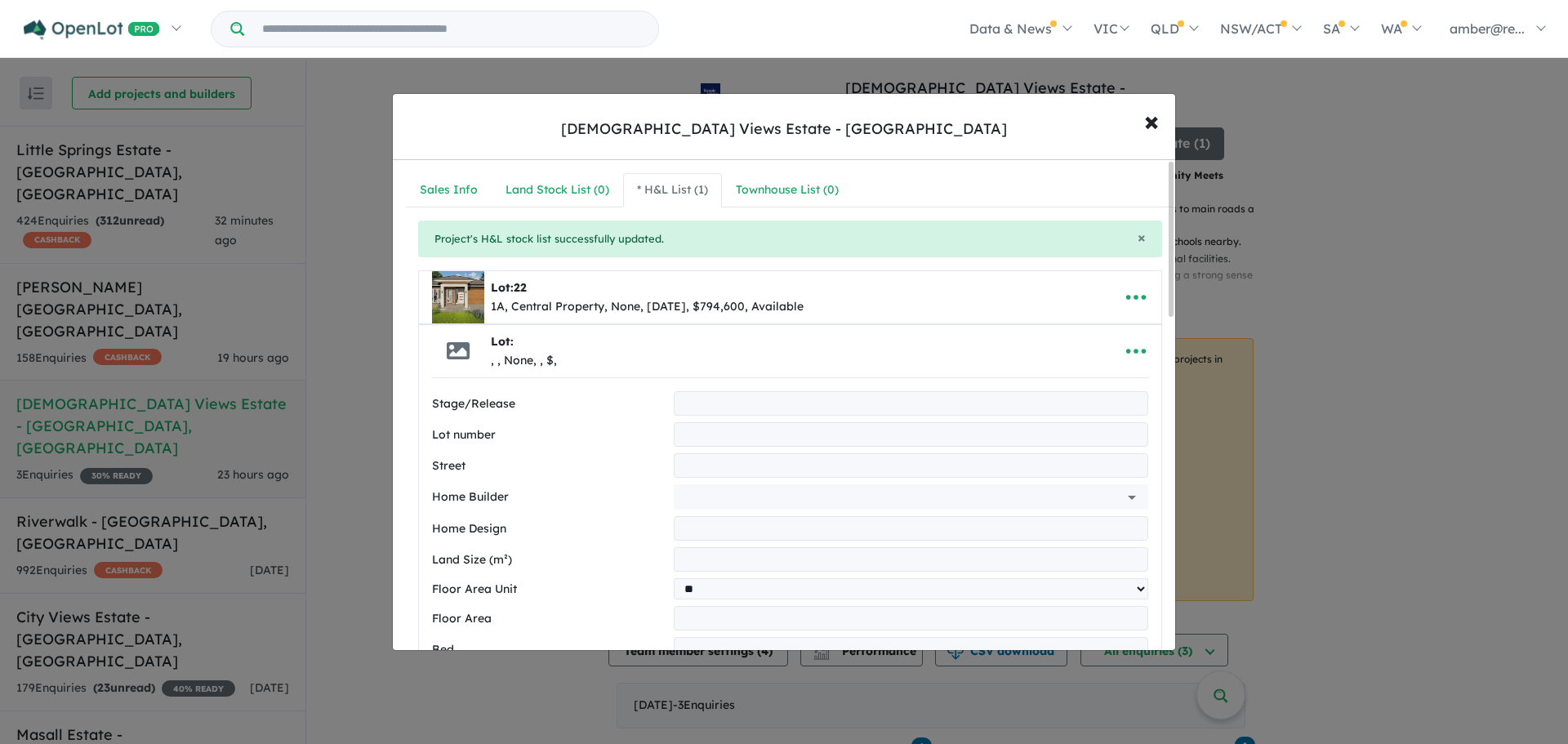
click at [752, 406] on input "text" at bounding box center [911, 404] width 474 height 24
type input "**"
click at [733, 435] on input "text" at bounding box center [911, 435] width 474 height 24
type input "*"
click at [731, 471] on input "text" at bounding box center [911, 466] width 474 height 24
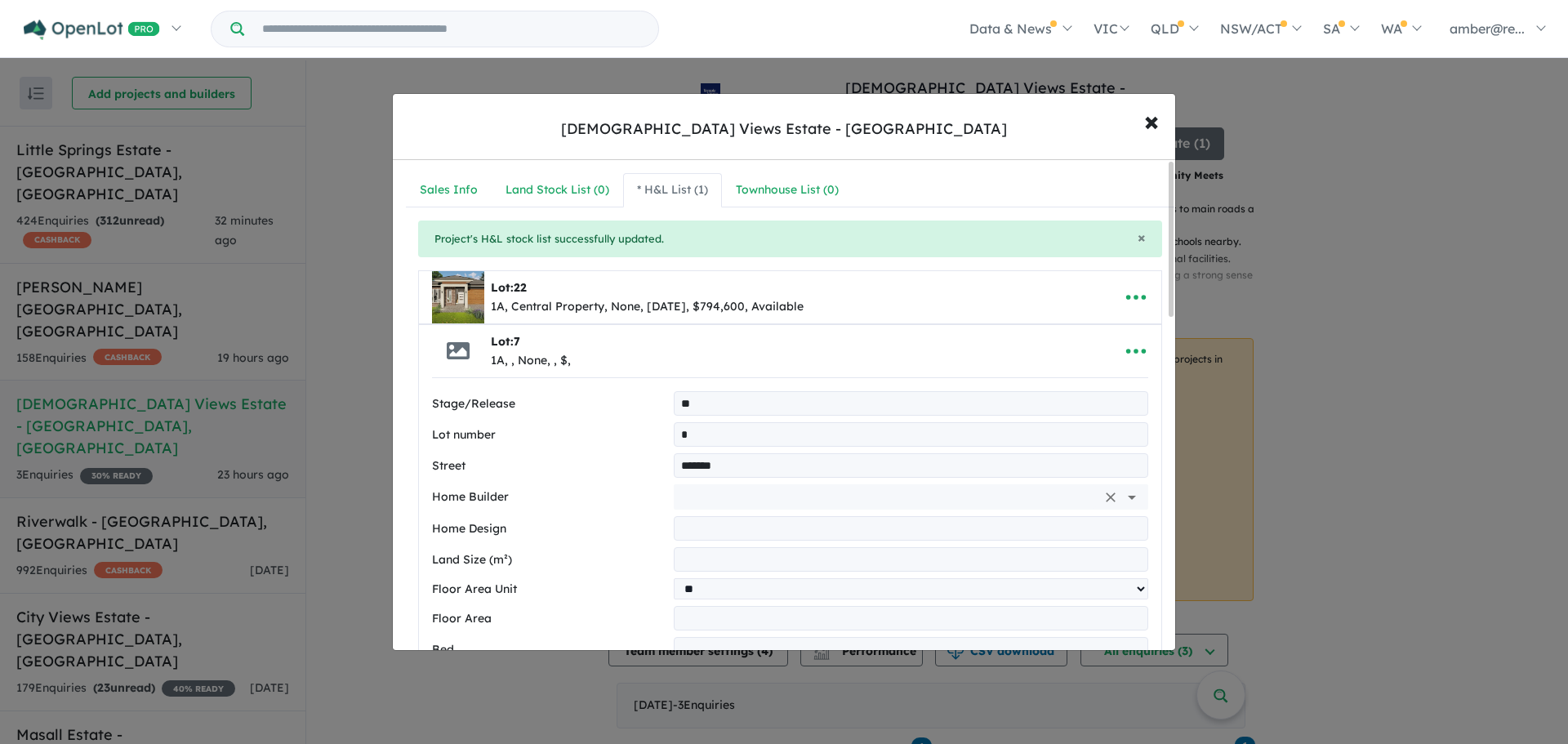
type input "**********"
click at [726, 500] on input "text" at bounding box center [888, 496] width 416 height 24
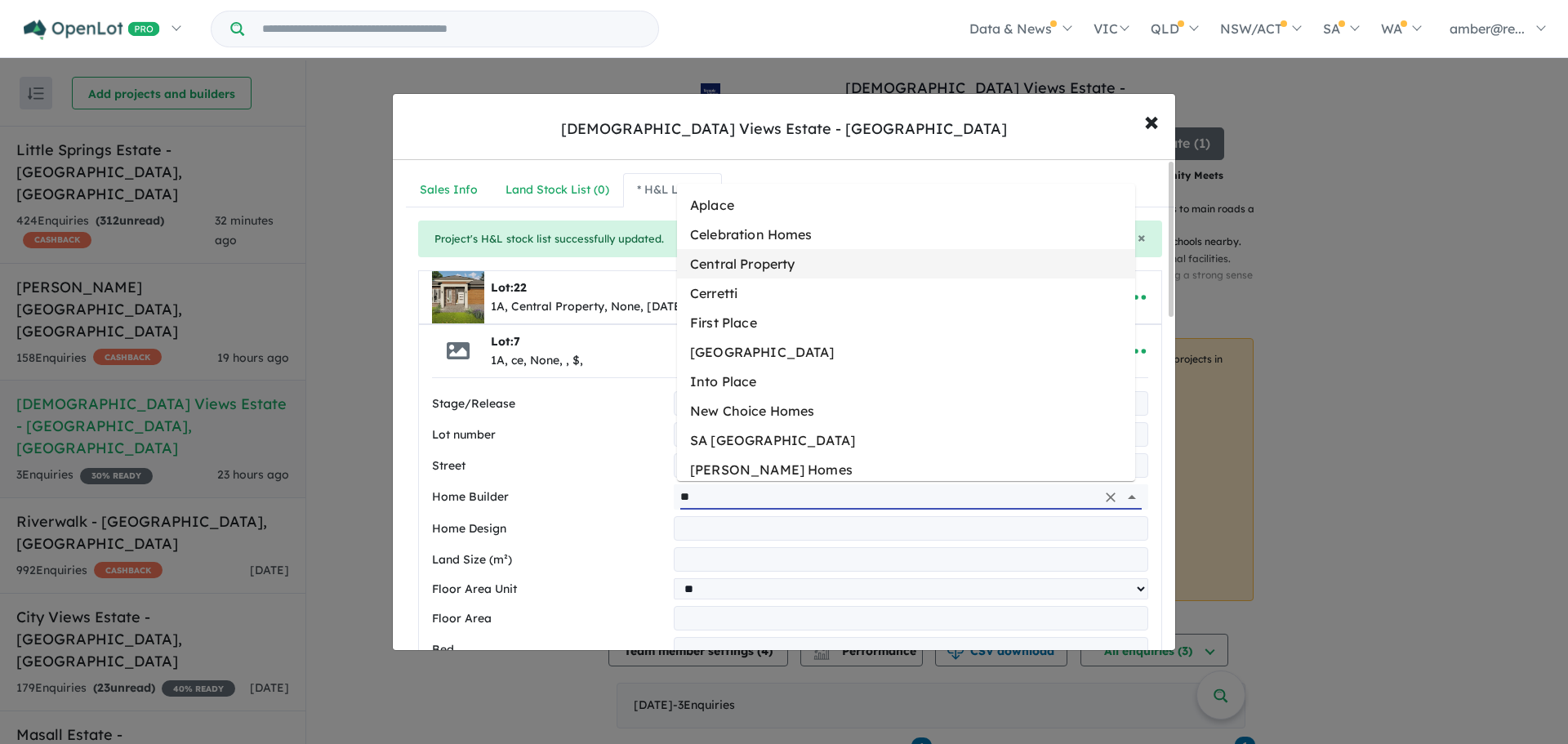
click at [799, 258] on li "Central Property" at bounding box center [906, 264] width 458 height 29
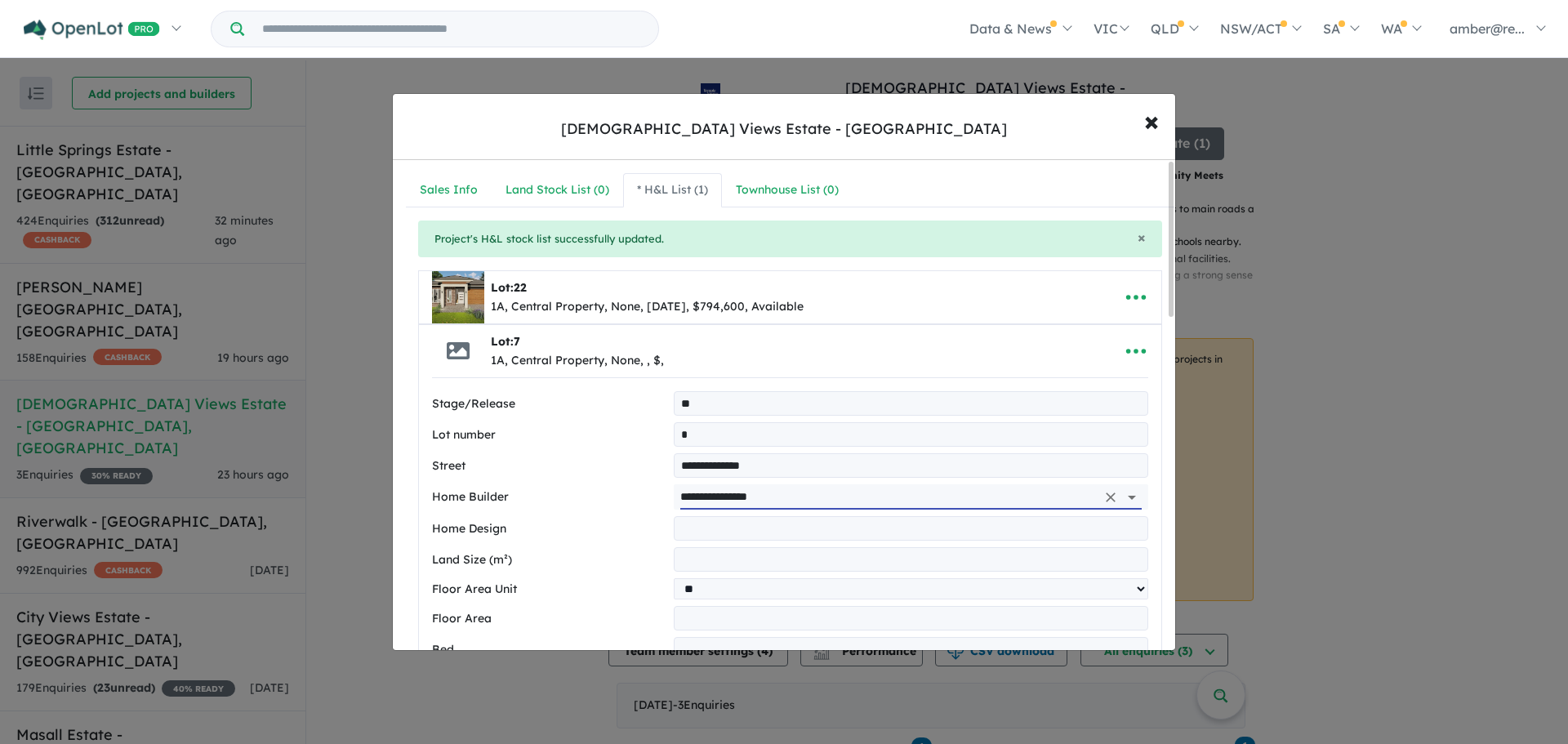
type input "**********"
click at [697, 529] on input "text" at bounding box center [911, 528] width 474 height 24
type input "**********"
click at [712, 565] on input "number" at bounding box center [911, 560] width 474 height 24
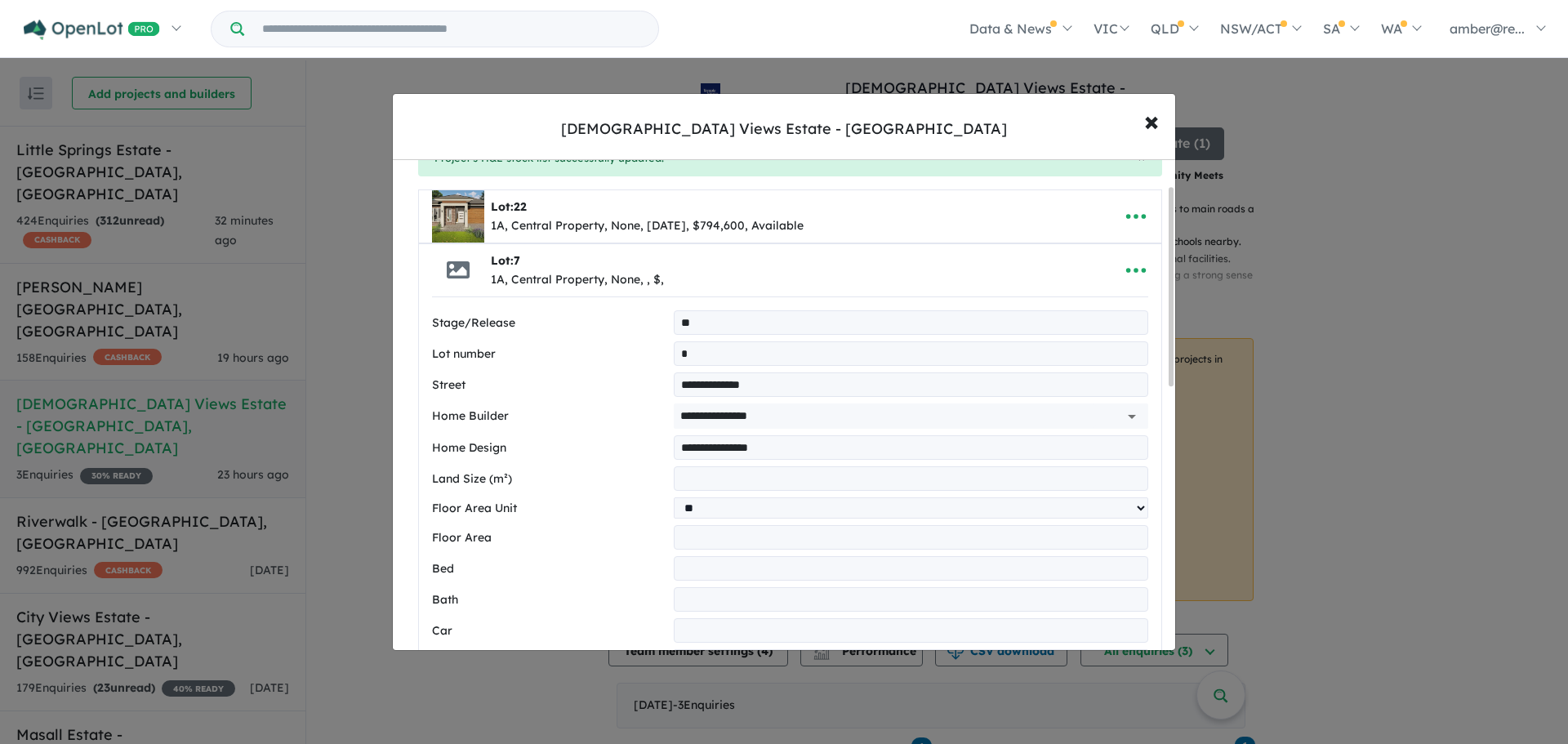
scroll to position [81, 0]
type input "***"
click at [726, 567] on input "number" at bounding box center [911, 567] width 474 height 24
type input "*"
click at [718, 567] on input "number" at bounding box center [911, 598] width 474 height 24
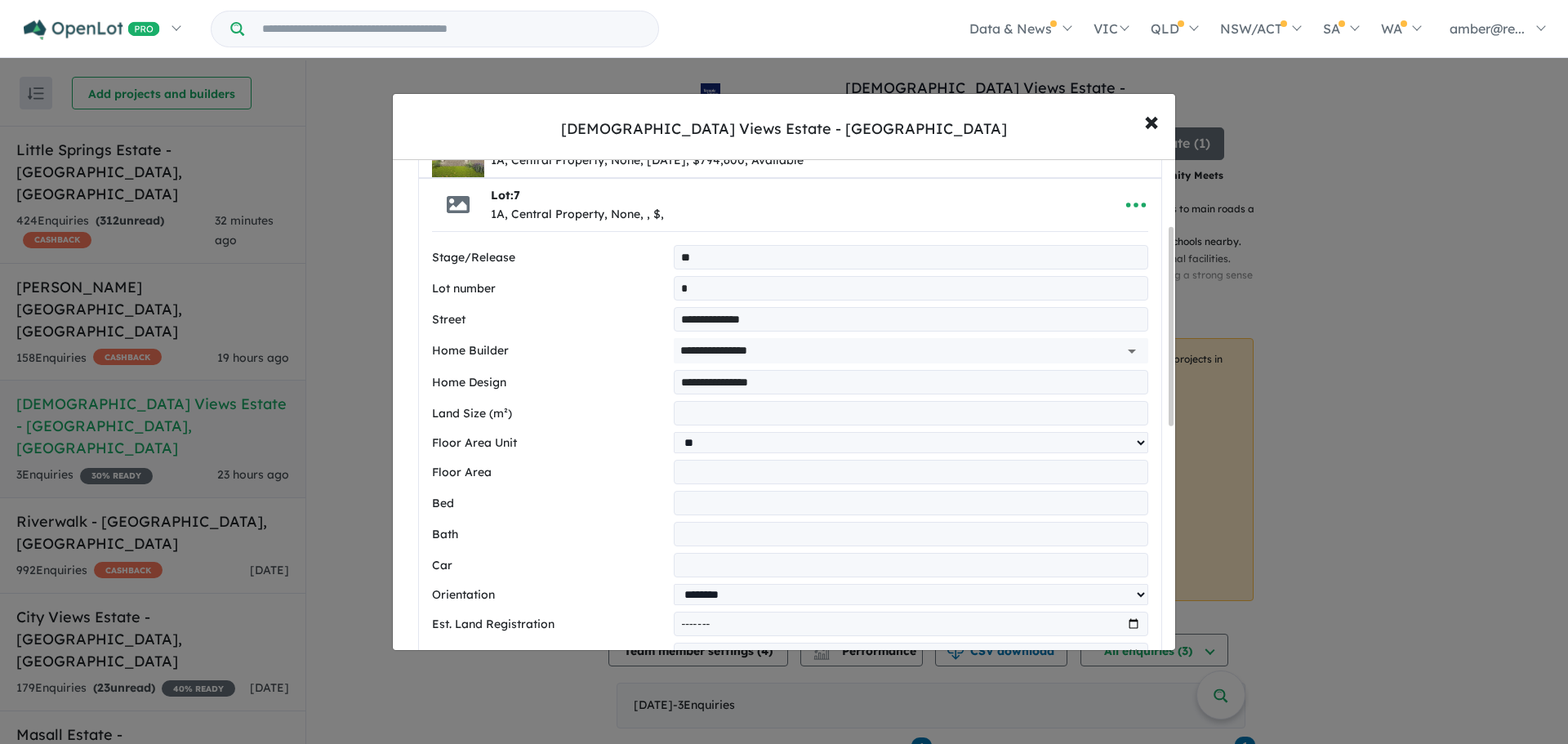
scroll to position [164, 0]
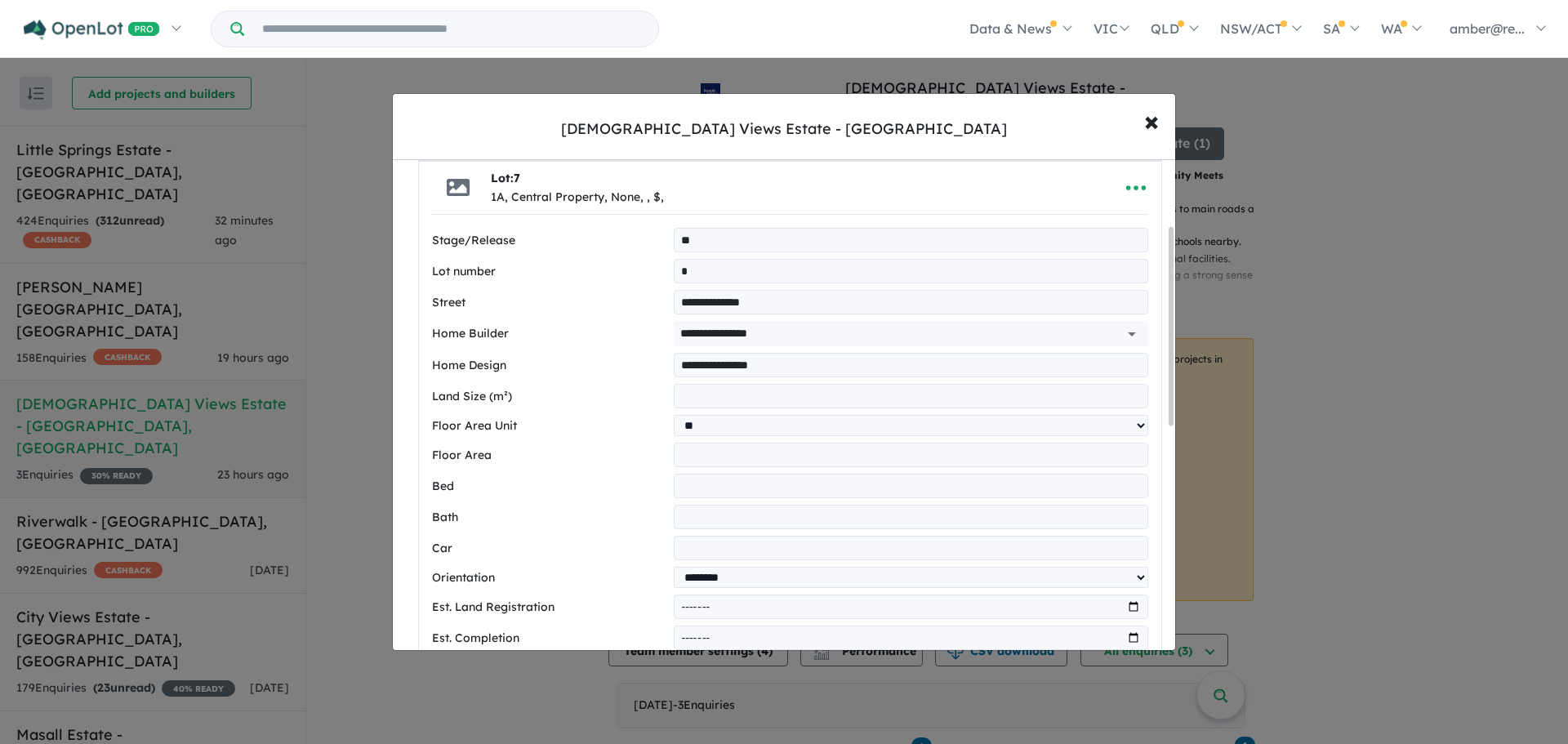
type input "*"
click at [733, 547] on input "number" at bounding box center [911, 548] width 474 height 24
type input "*"
click at [1127, 567] on input "month" at bounding box center [911, 607] width 474 height 24
type input "*******"
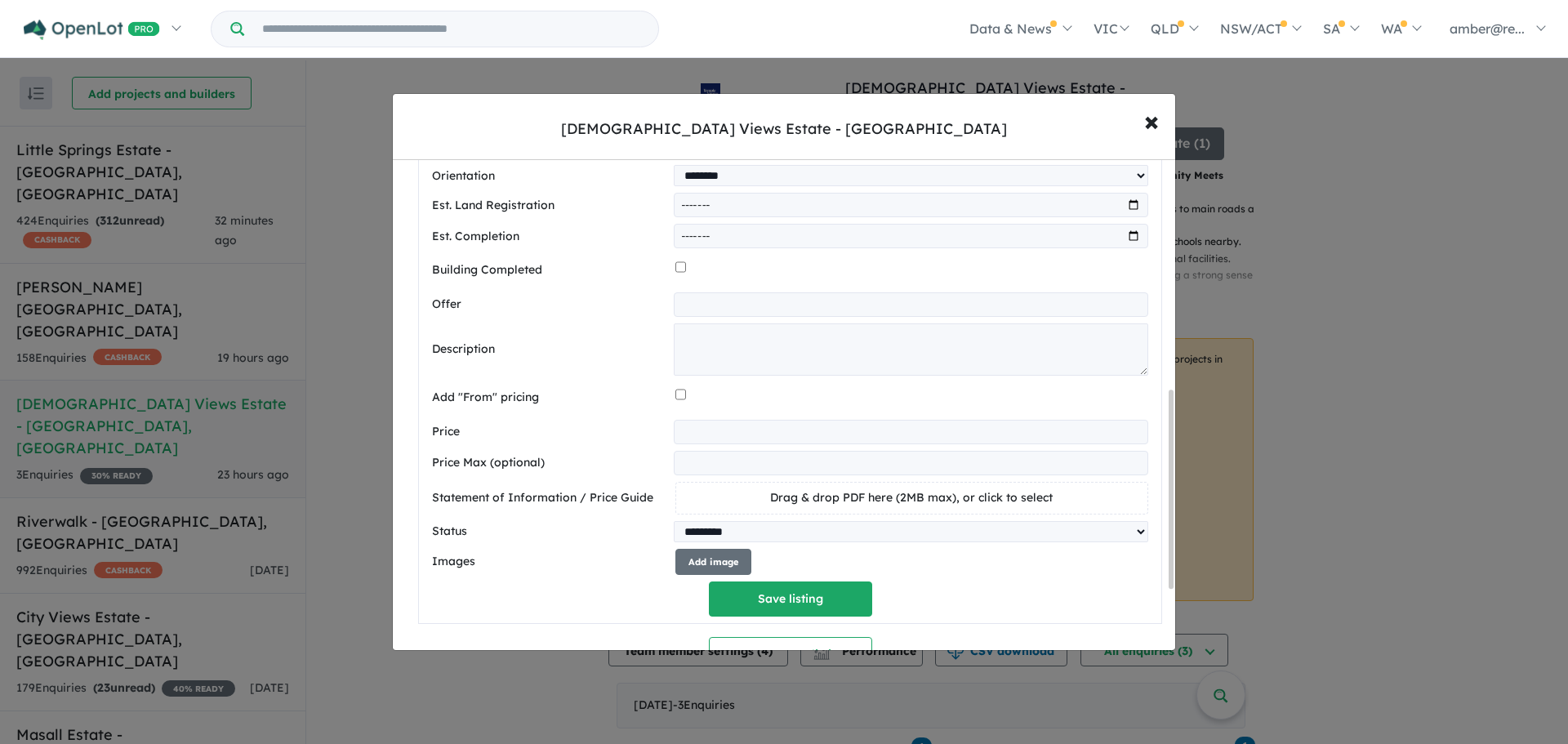
scroll to position [572, 0]
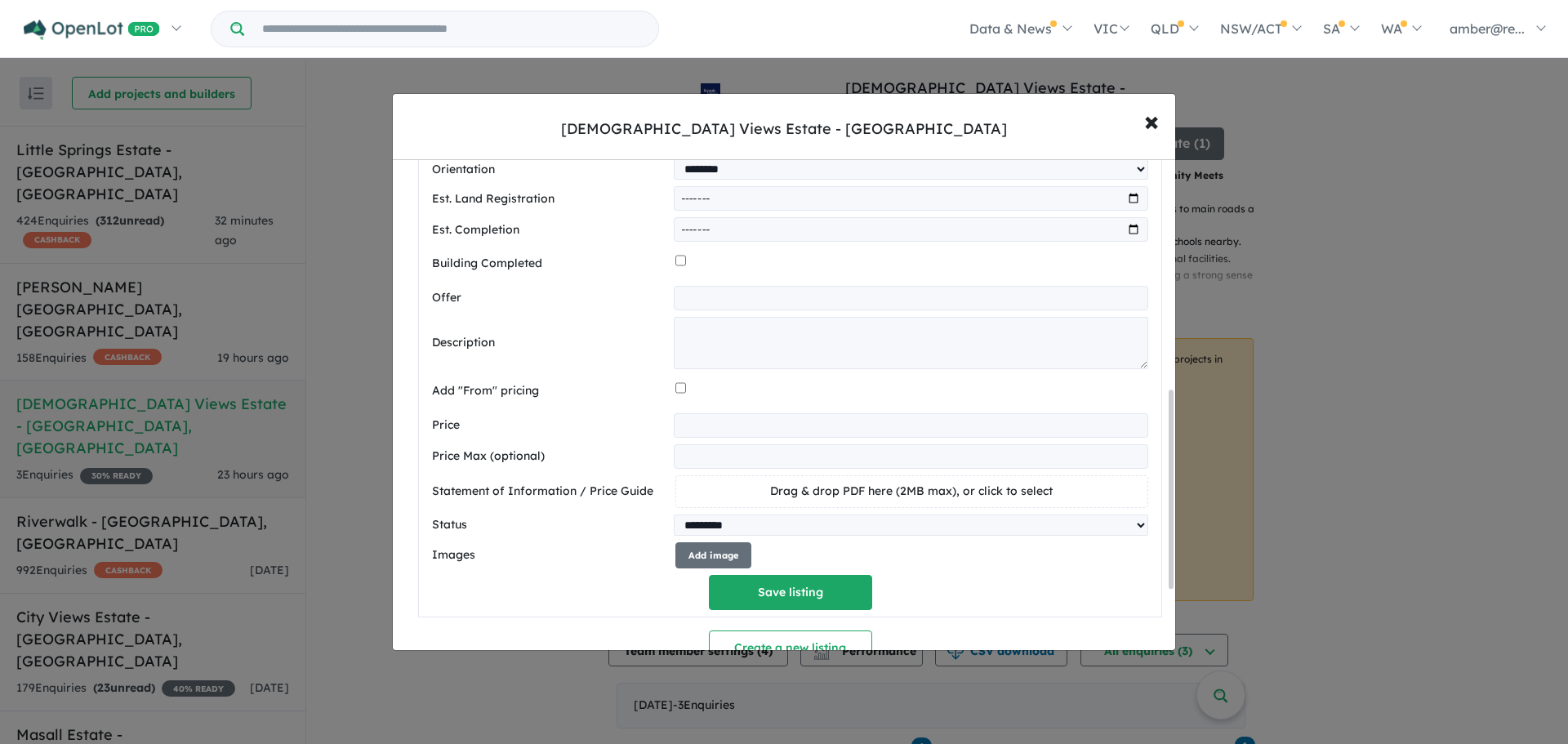
click at [726, 435] on input "number" at bounding box center [911, 425] width 474 height 24
type input "******"
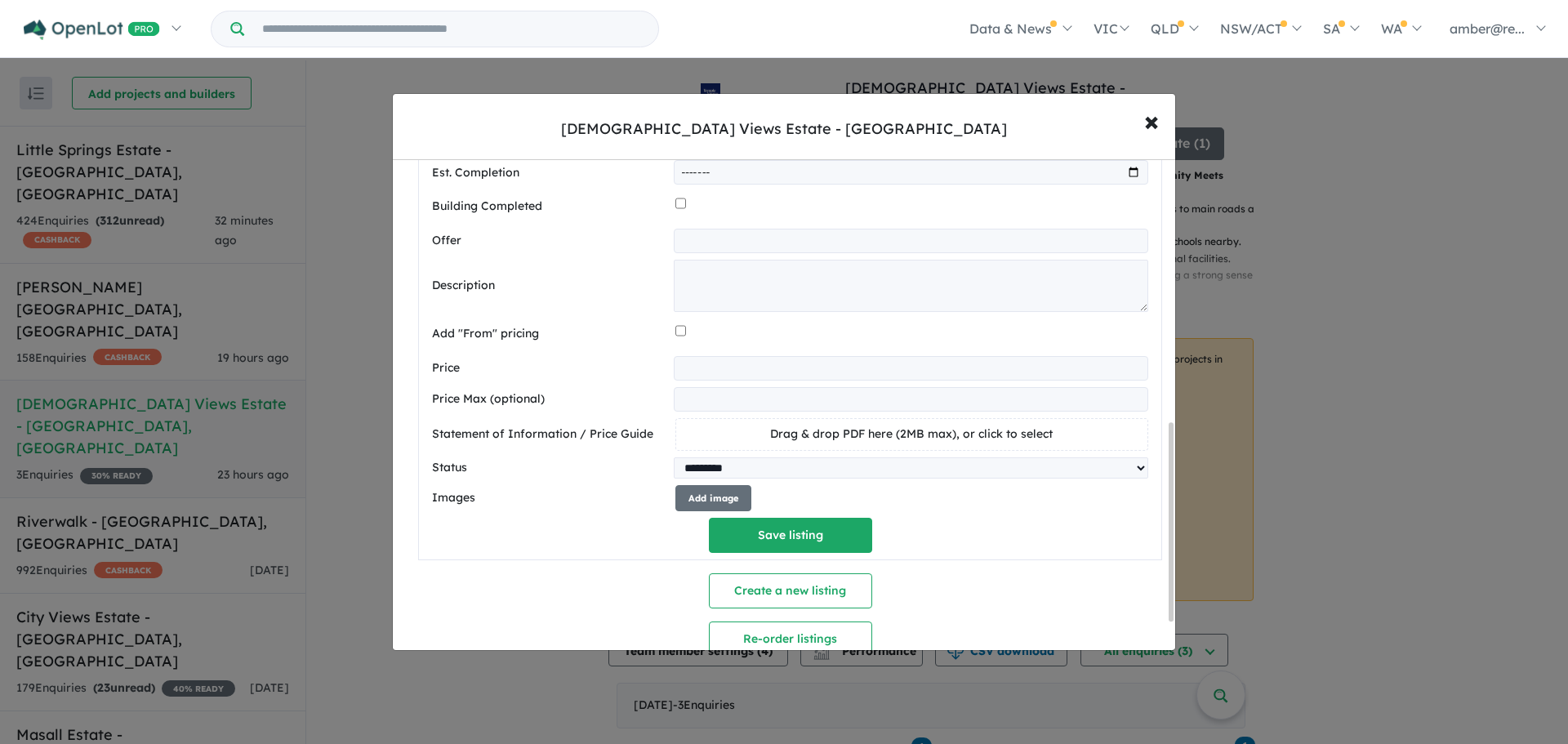
scroll to position [654, 0]
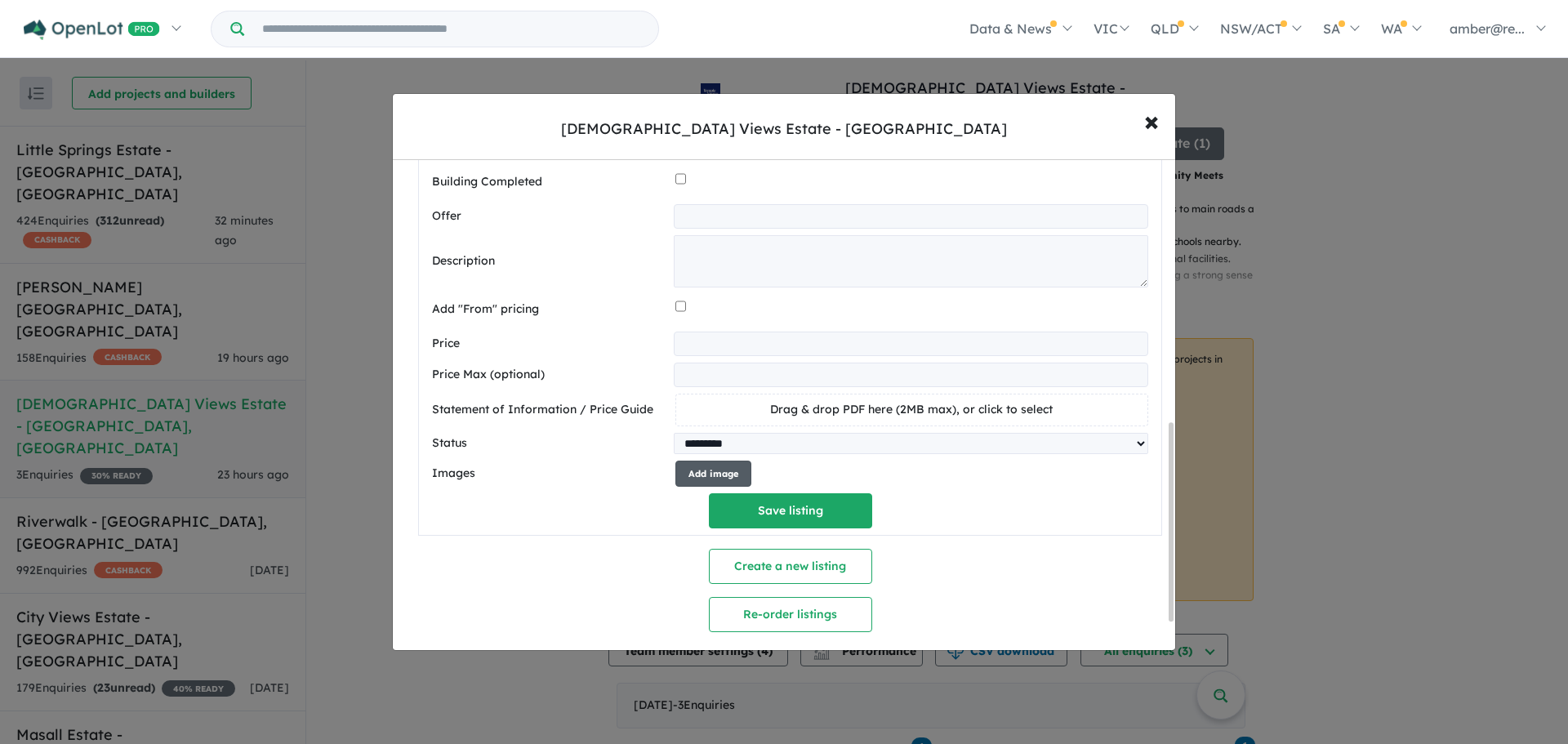
click at [729, 485] on button "Add image" at bounding box center [713, 474] width 76 height 27
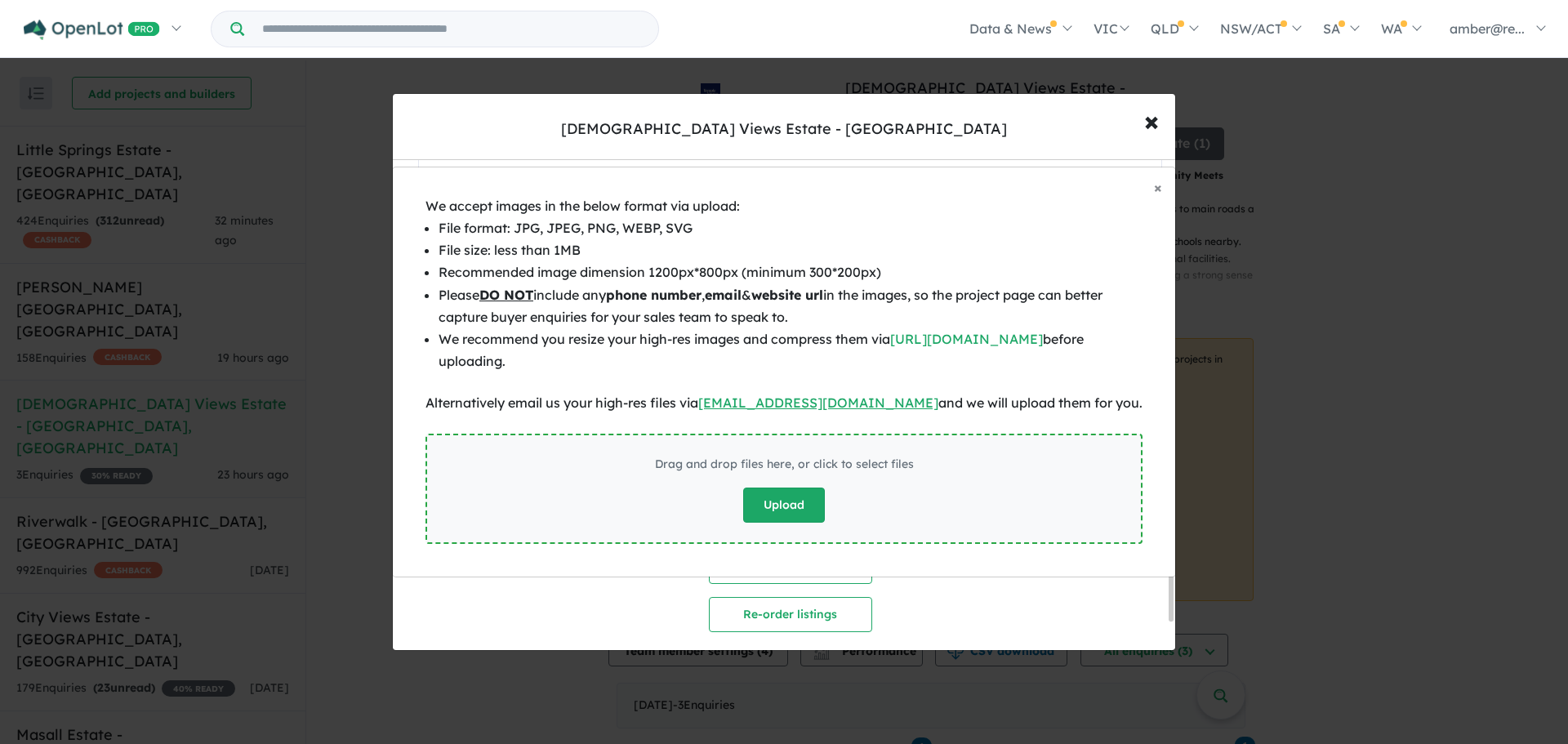
click at [813, 514] on button "Upload" at bounding box center [784, 505] width 81 height 36
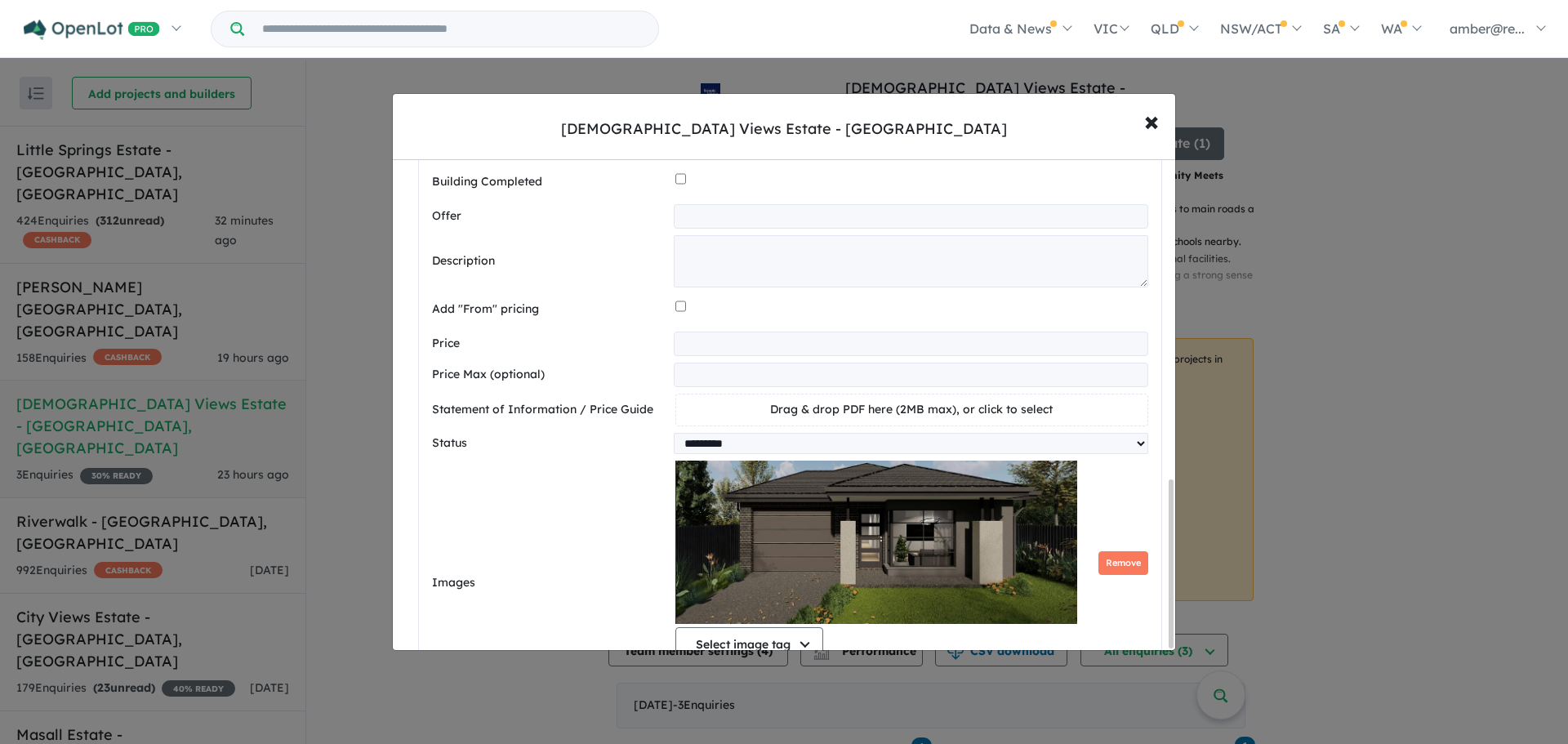
scroll to position [940, 0]
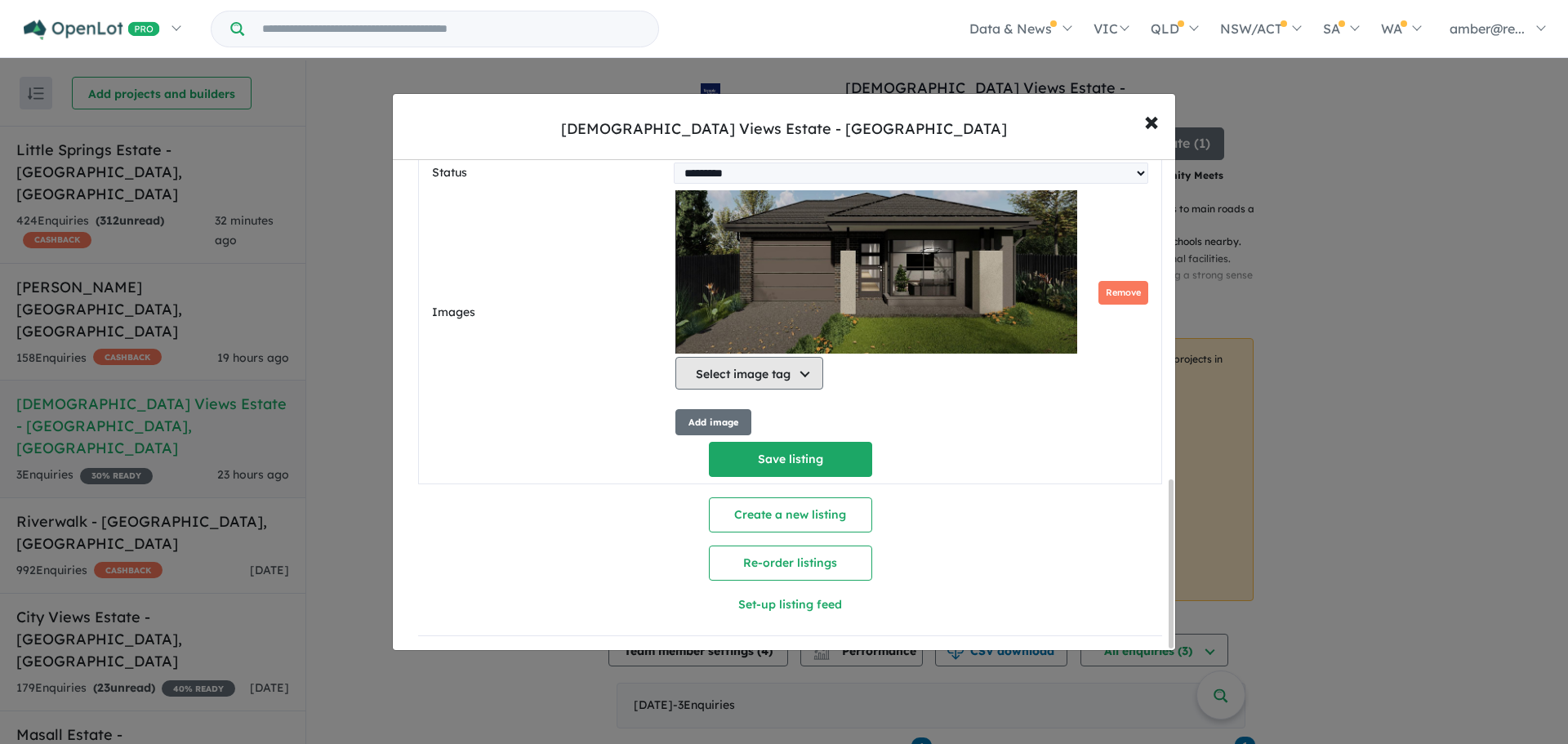
click at [797, 373] on button "Select image tag" at bounding box center [749, 373] width 148 height 33
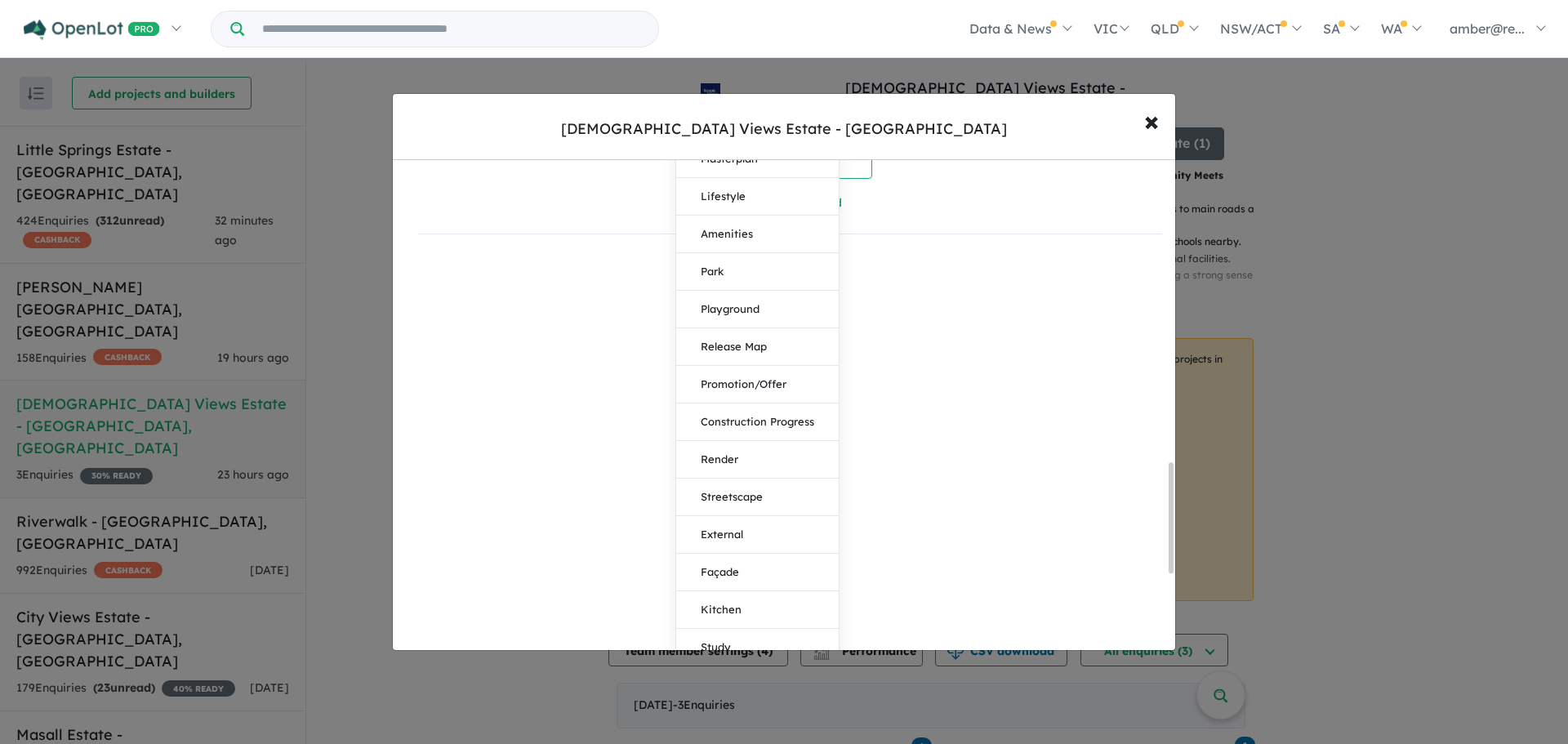
scroll to position [1348, 0]
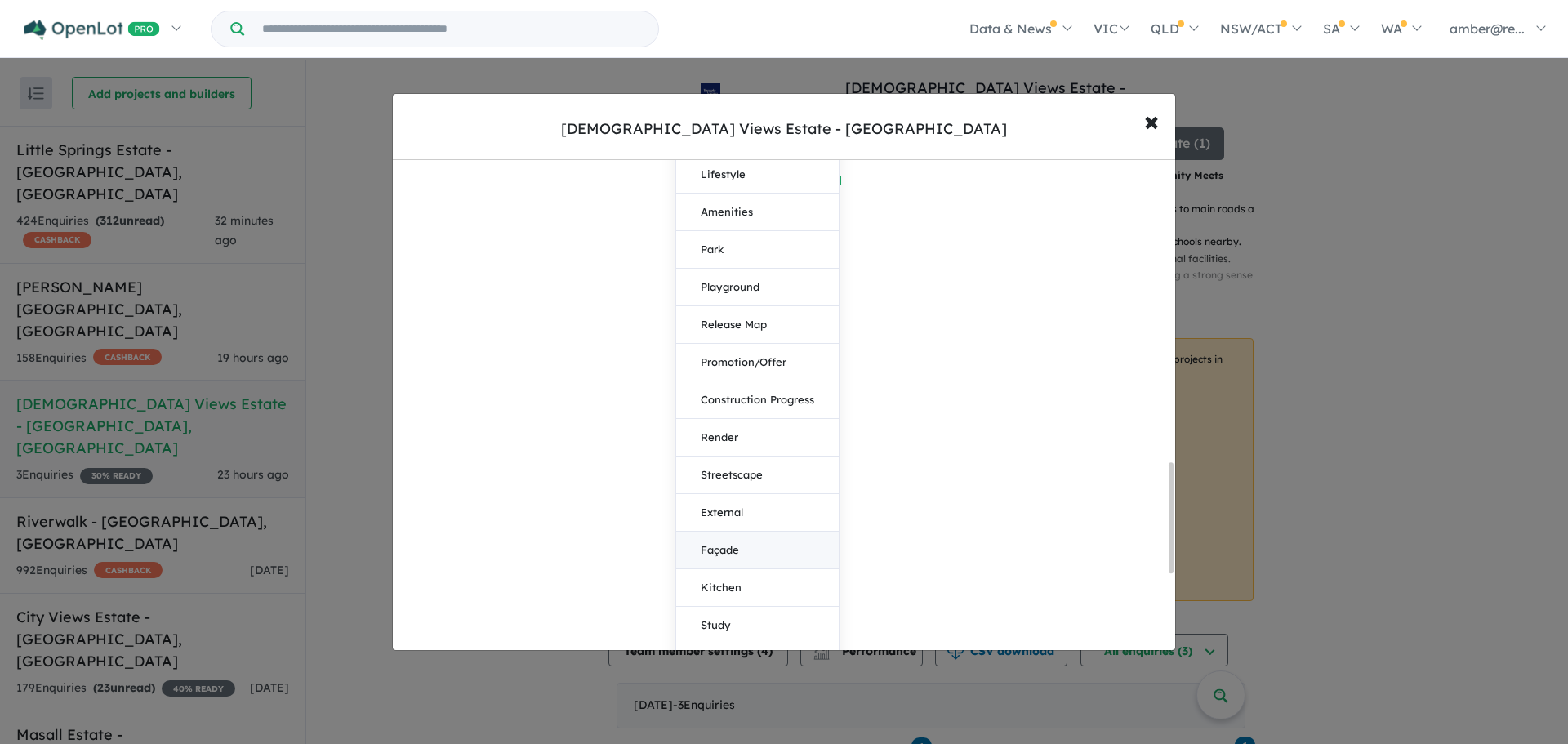
click at [758, 556] on button "Façade" at bounding box center [758, 550] width 163 height 37
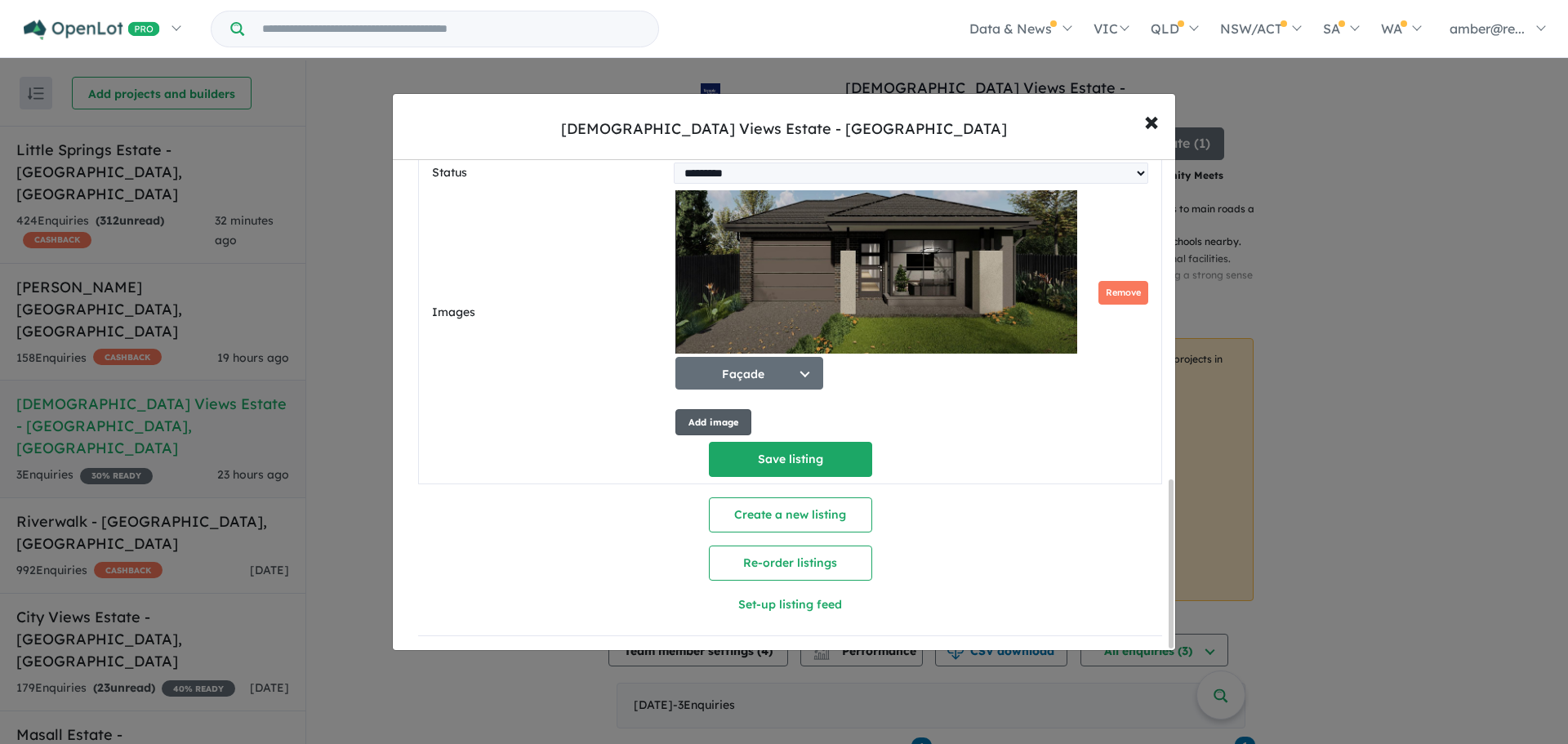
click at [726, 425] on button "Add image" at bounding box center [713, 423] width 76 height 27
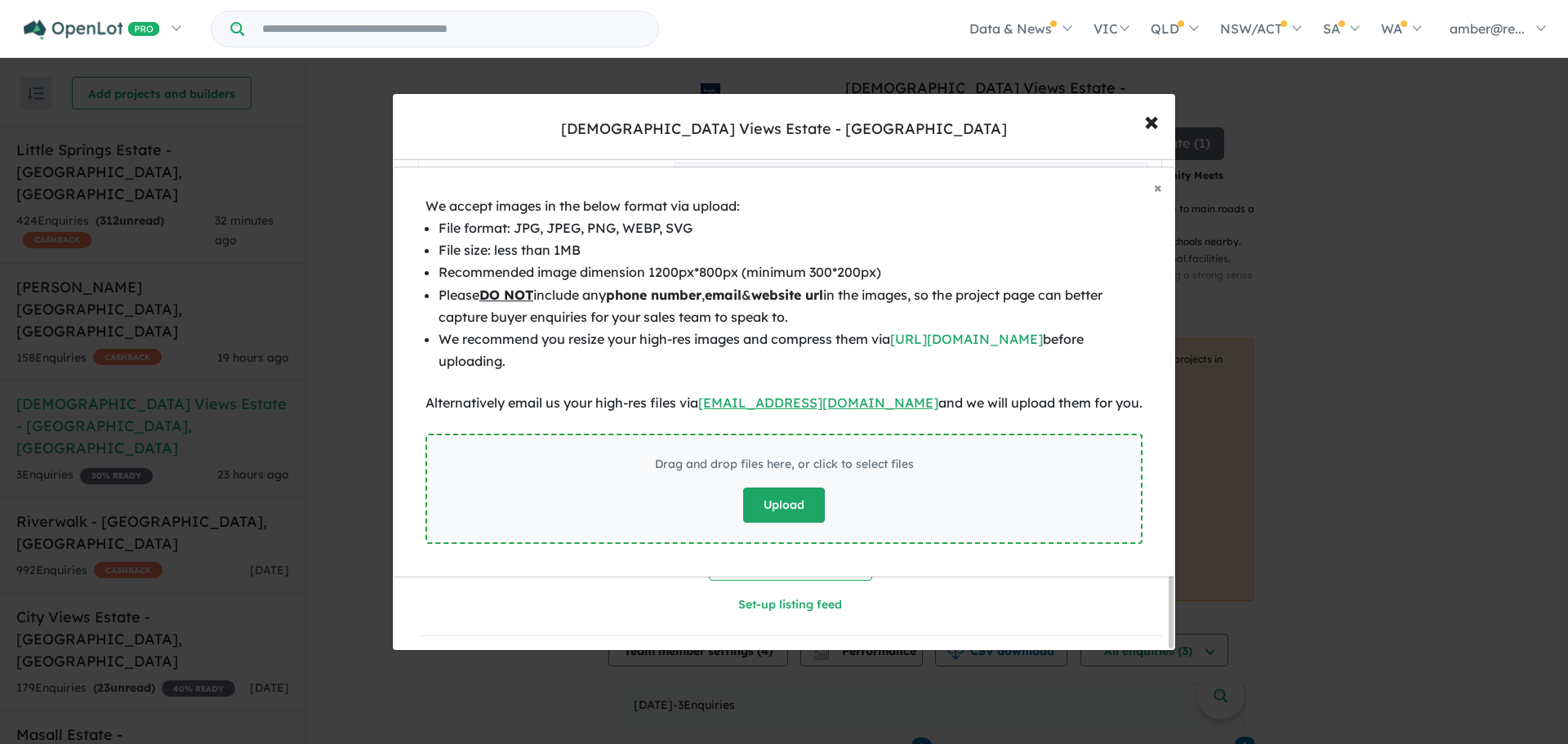
click at [776, 495] on button "Upload" at bounding box center [784, 505] width 81 height 36
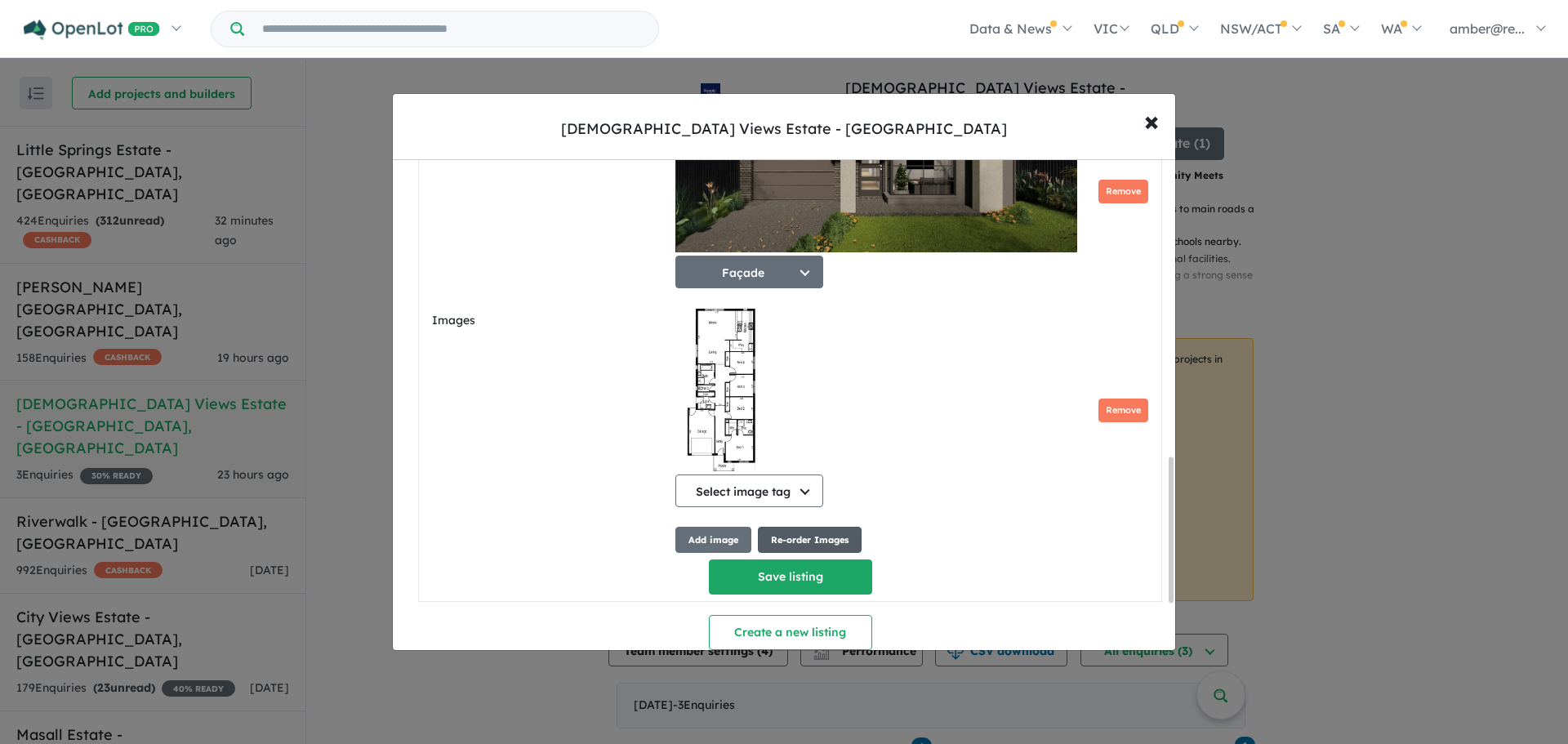
scroll to position [1021, 0]
click at [782, 498] on button "Select image tag" at bounding box center [749, 490] width 148 height 33
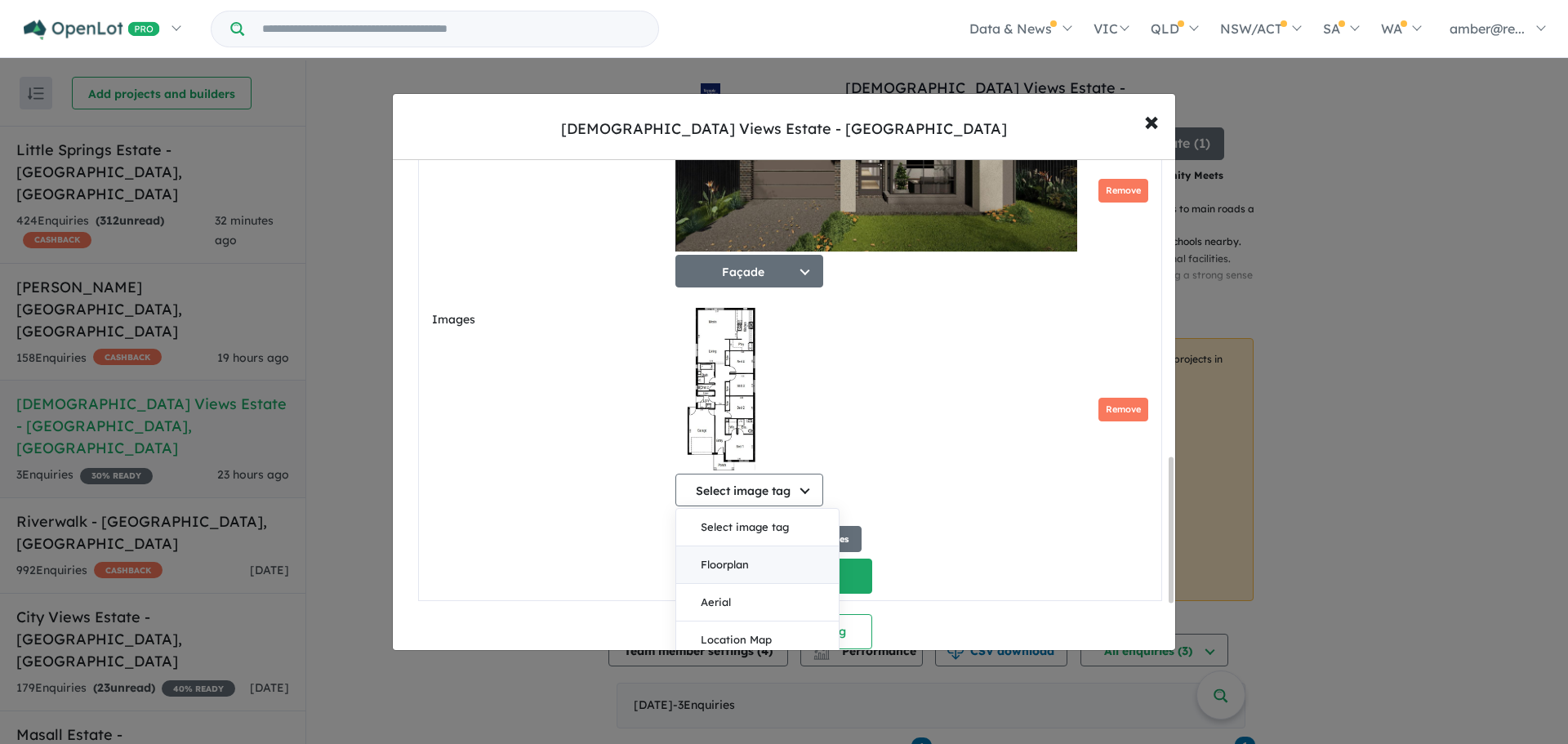
click at [804, 555] on button "Floorplan" at bounding box center [758, 565] width 163 height 37
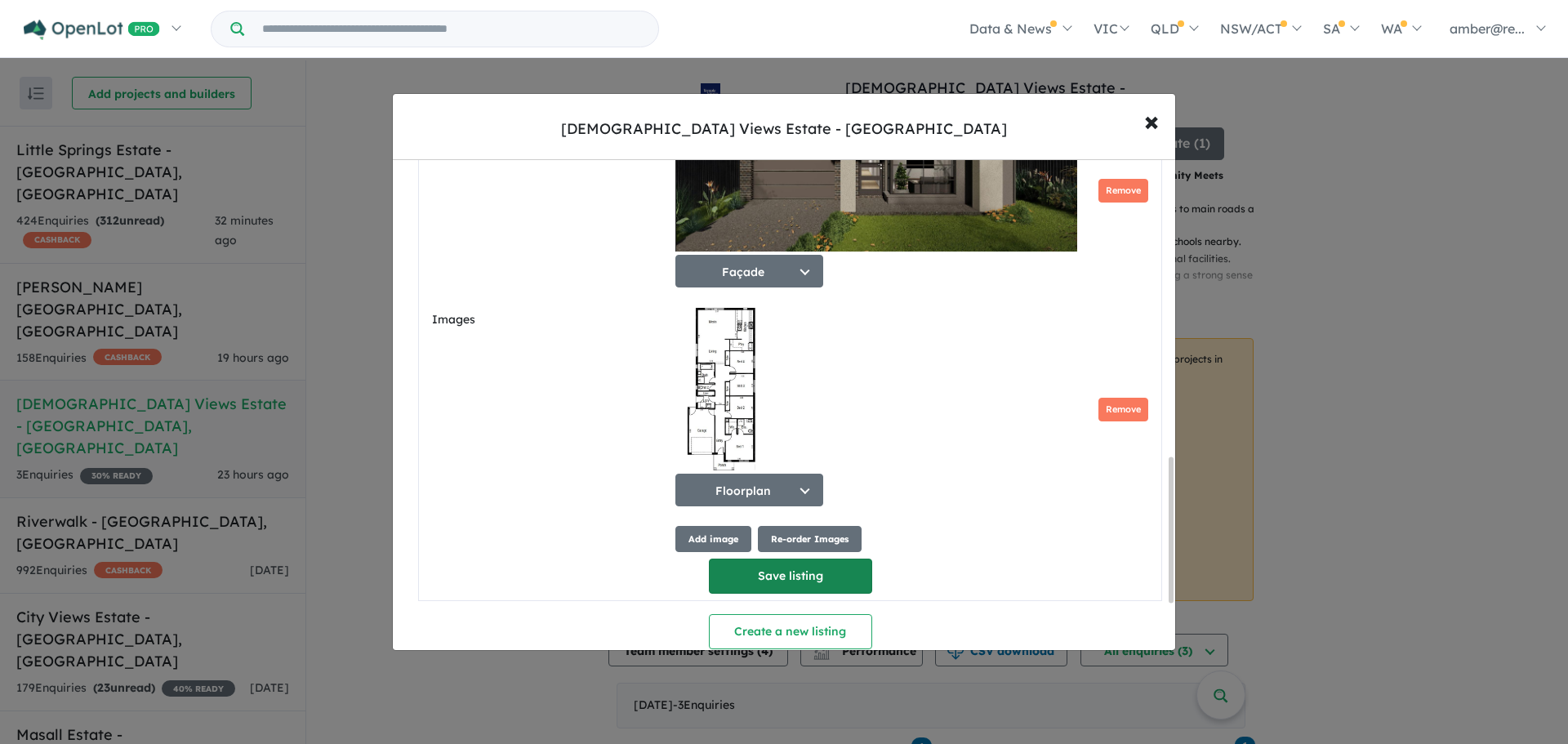
click at [816, 567] on button "Save listing" at bounding box center [790, 576] width 164 height 36
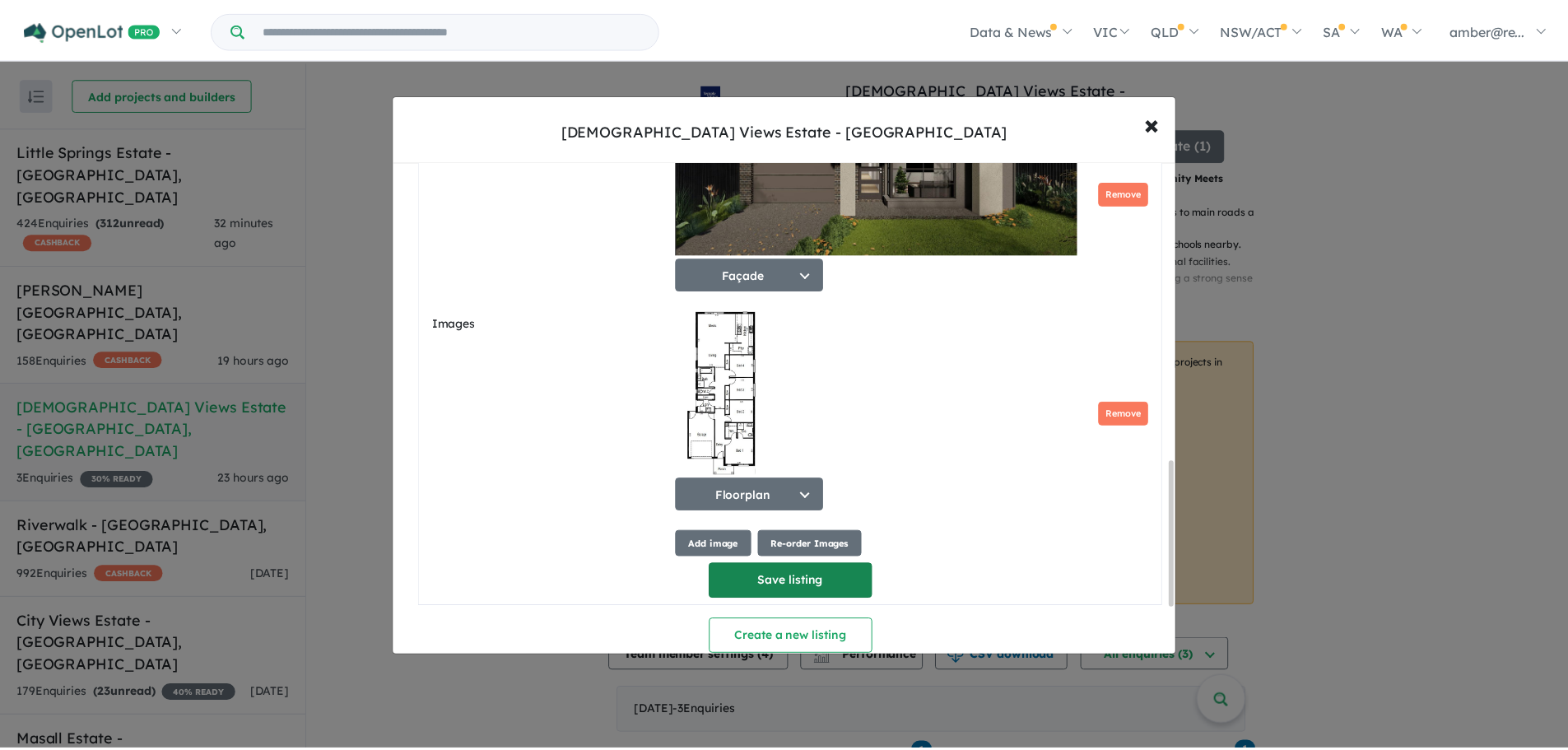
scroll to position [12, 0]
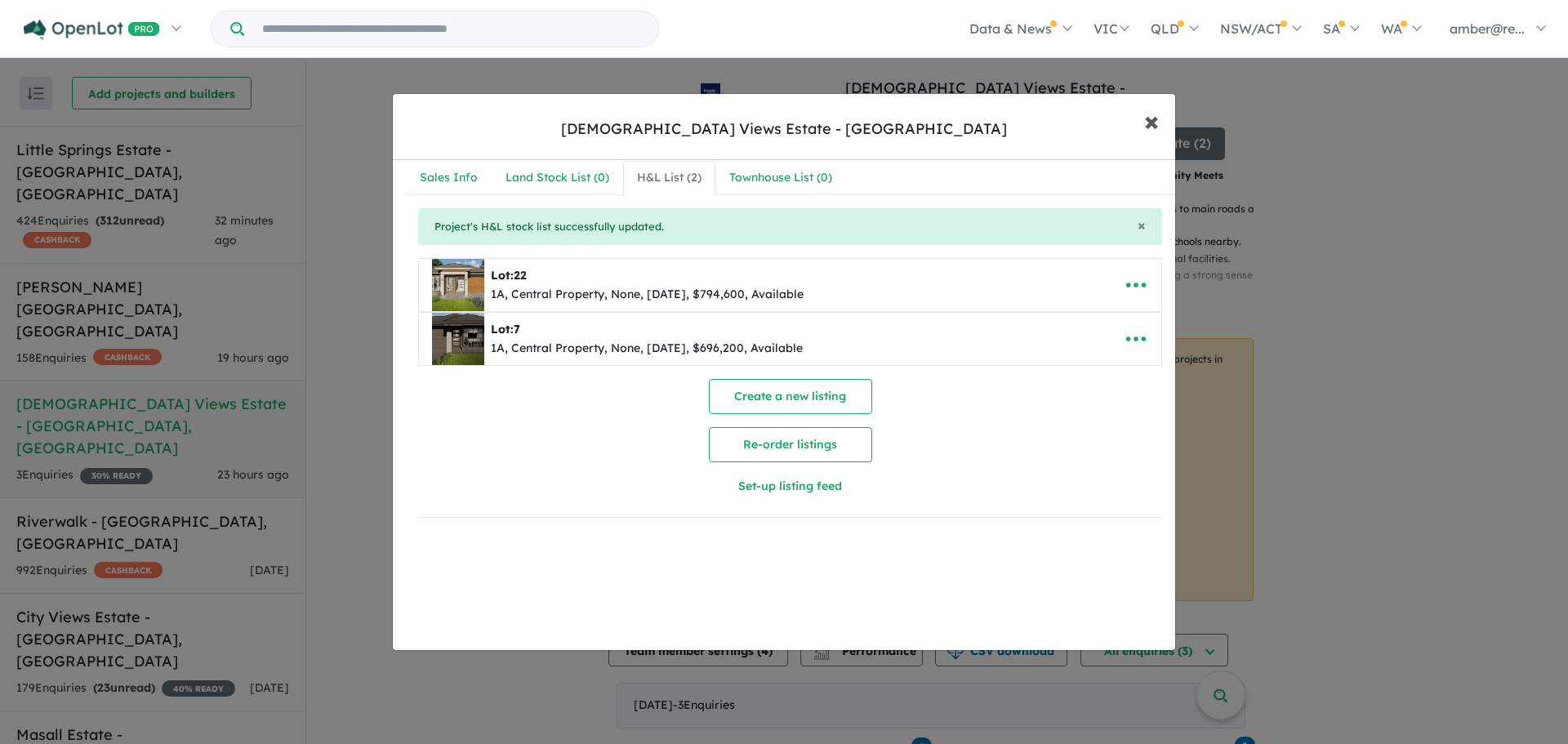
click at [1152, 118] on span "×" at bounding box center [1152, 120] width 15 height 36
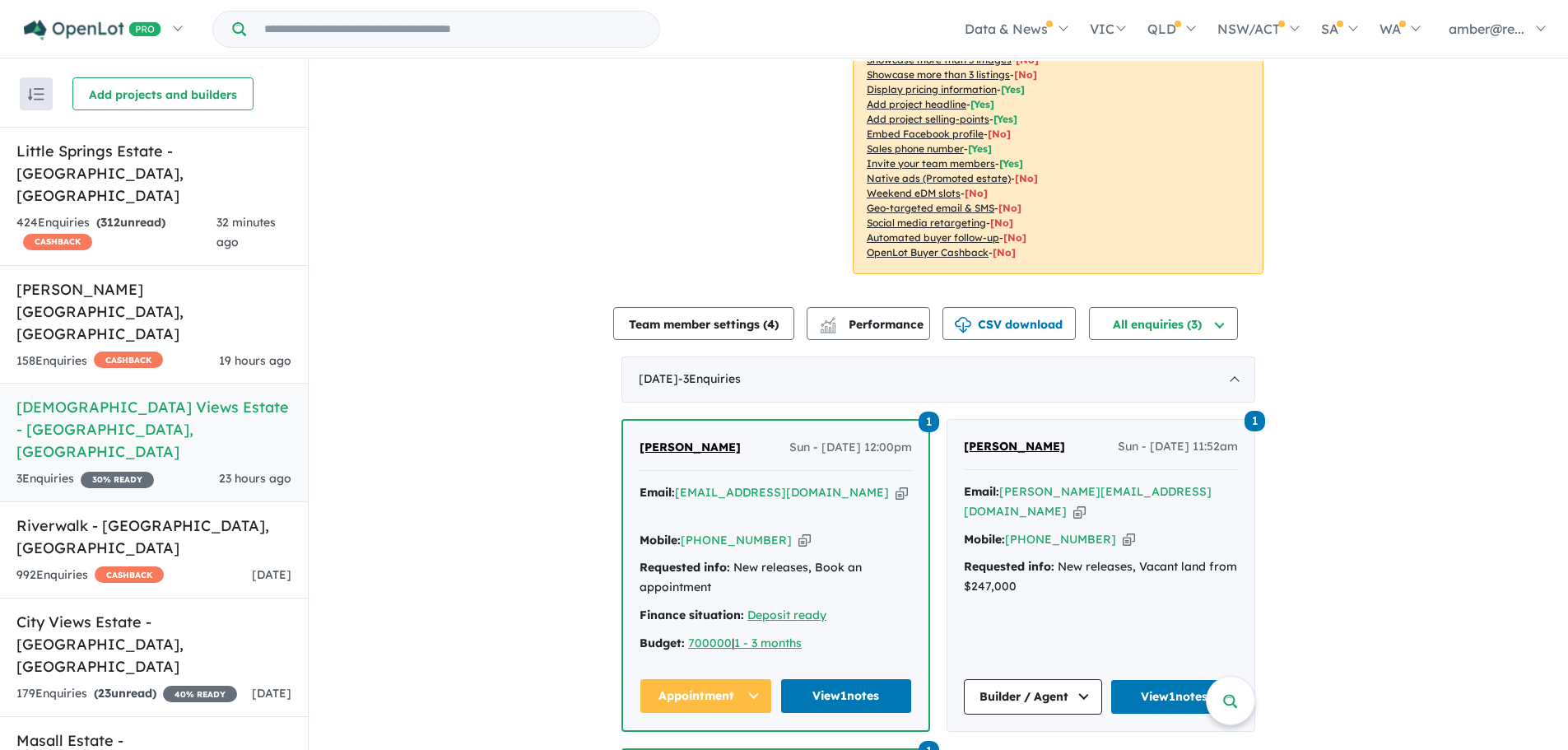
scroll to position [412, 0]
